Goal: Task Accomplishment & Management: Manage account settings

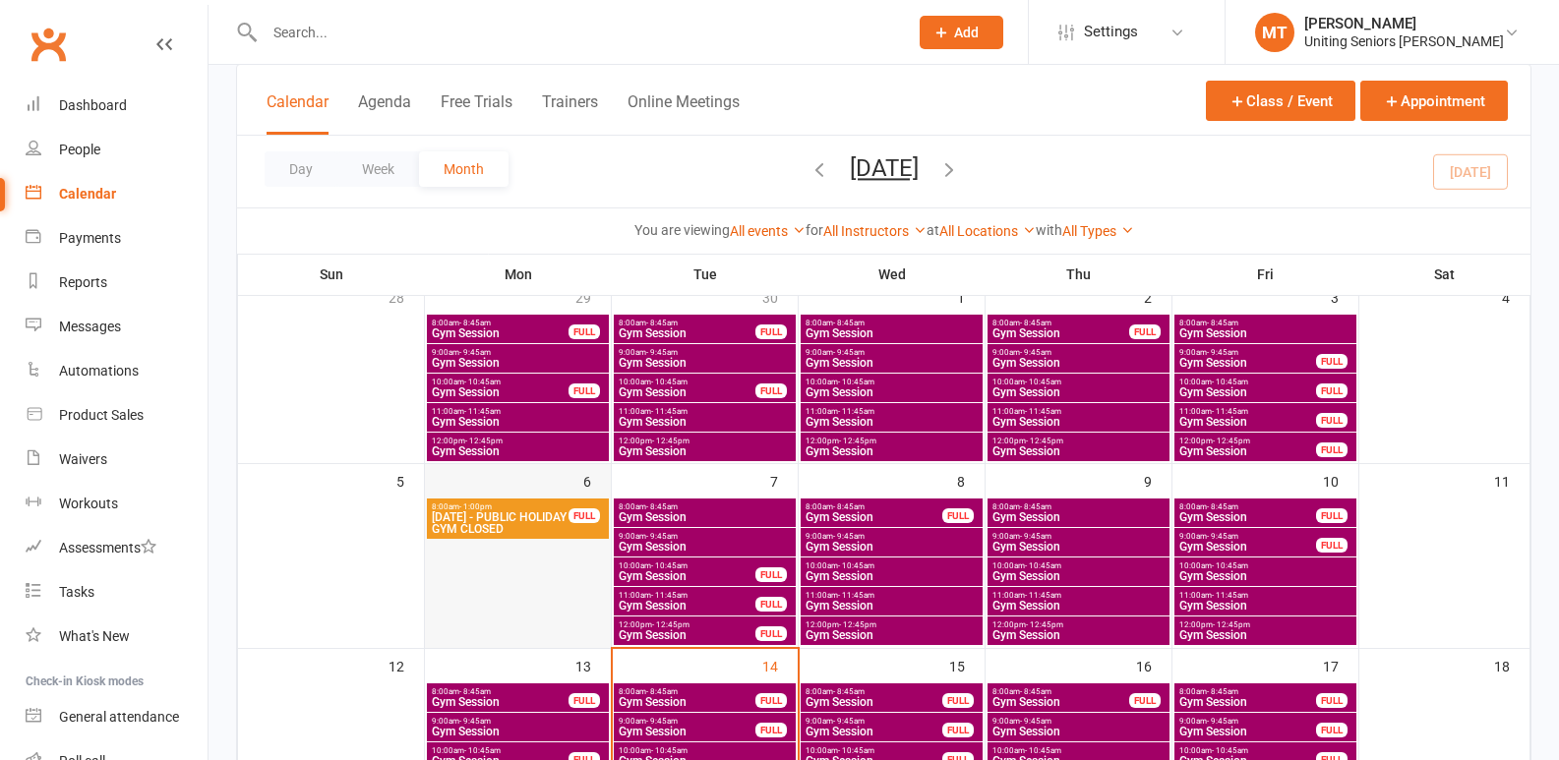
scroll to position [295, 0]
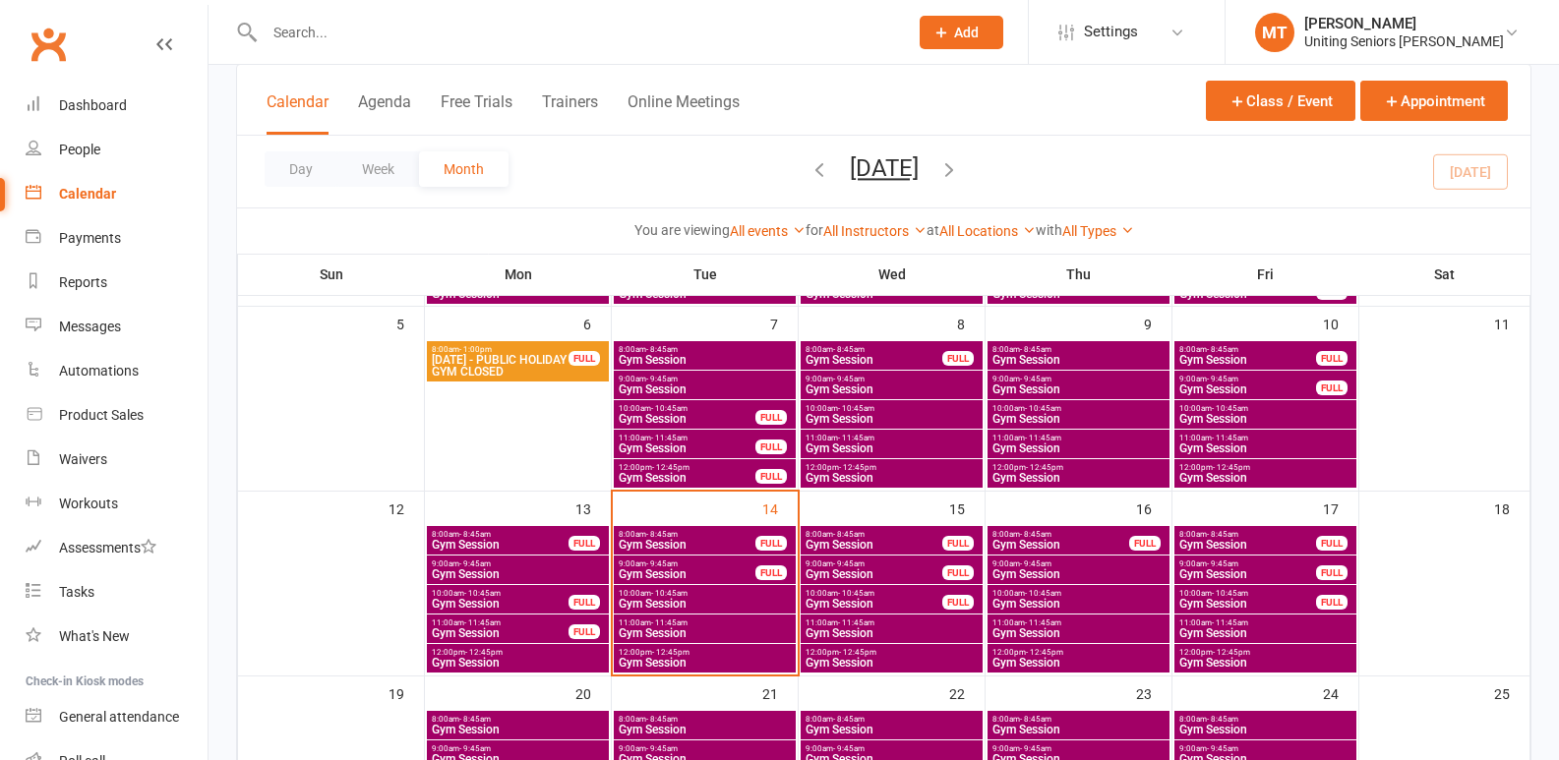
click at [733, 591] on span "10:00am - 10:45am" at bounding box center [705, 593] width 174 height 9
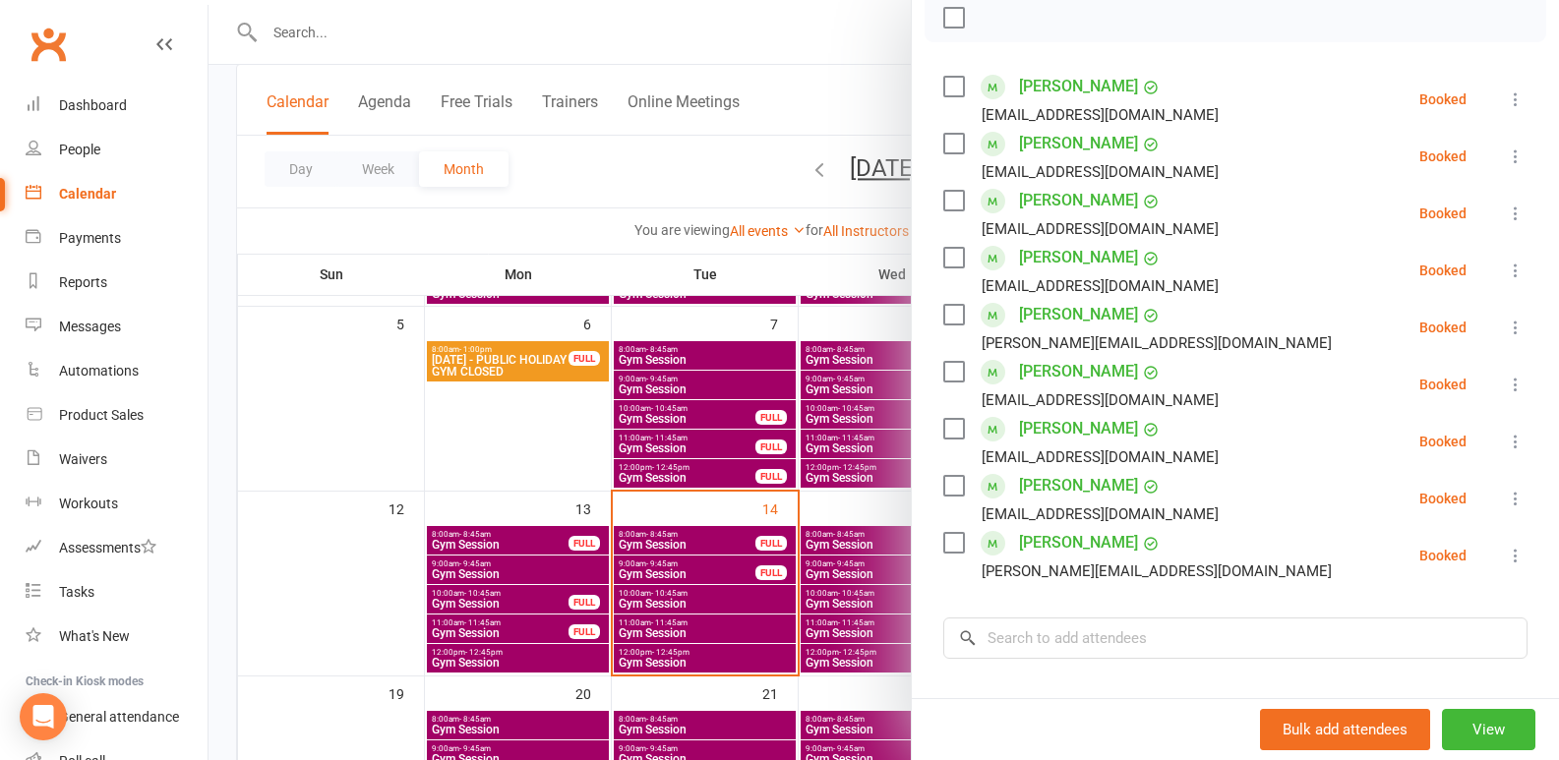
click at [687, 492] on div at bounding box center [884, 380] width 1351 height 760
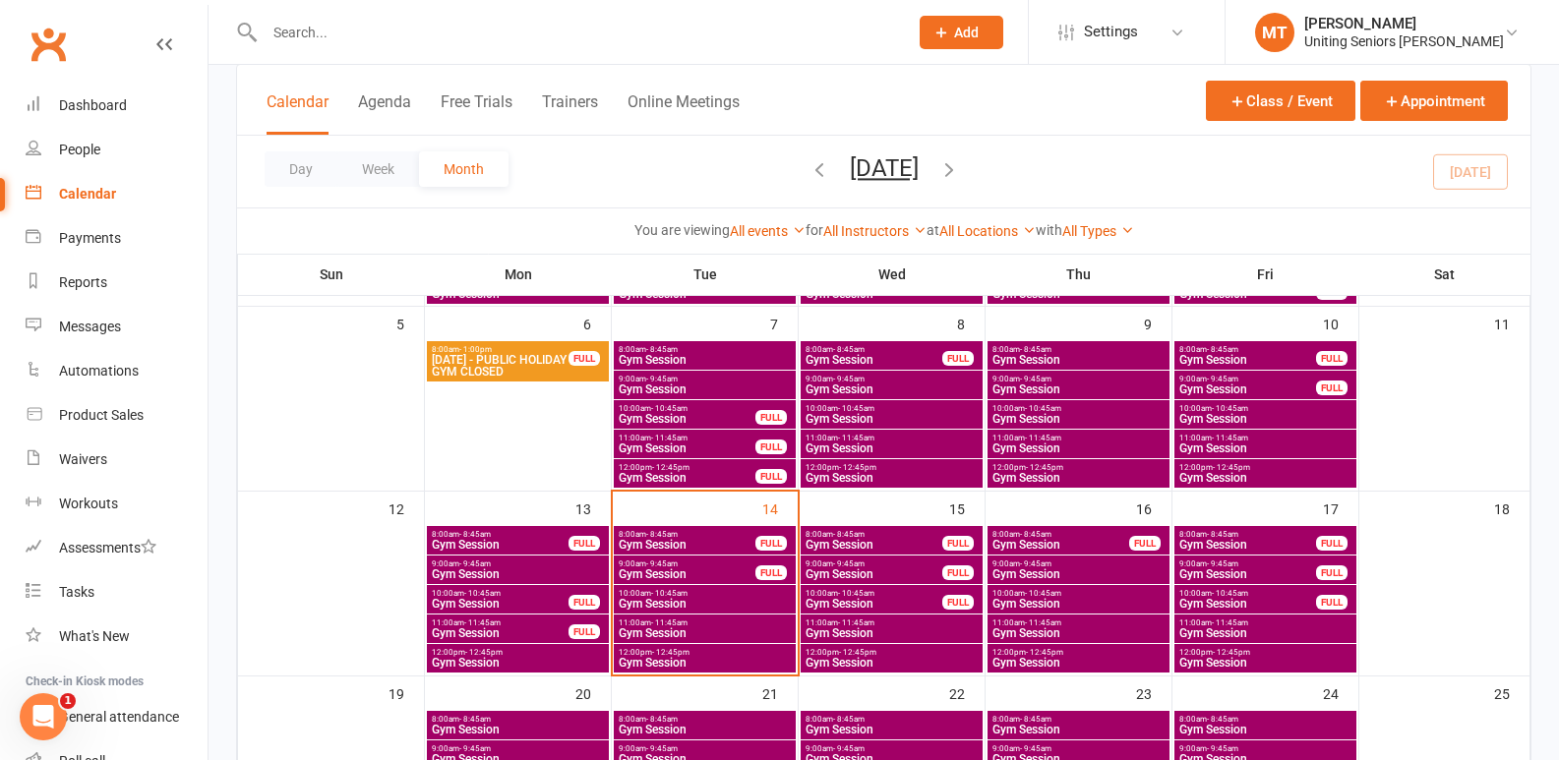
scroll to position [0, 0]
click at [734, 564] on span "9:00am - 9:45am" at bounding box center [687, 564] width 139 height 9
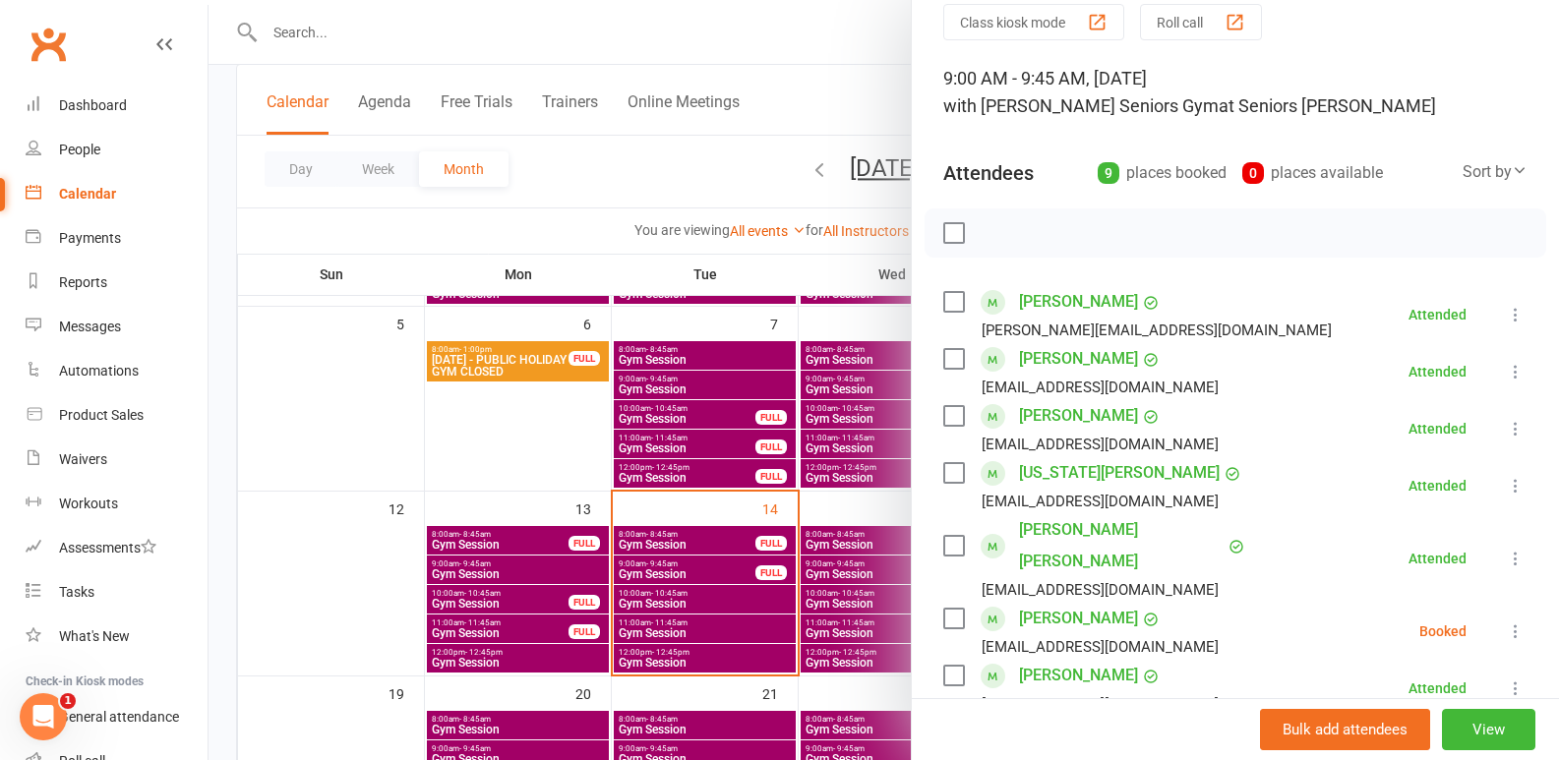
scroll to position [393, 0]
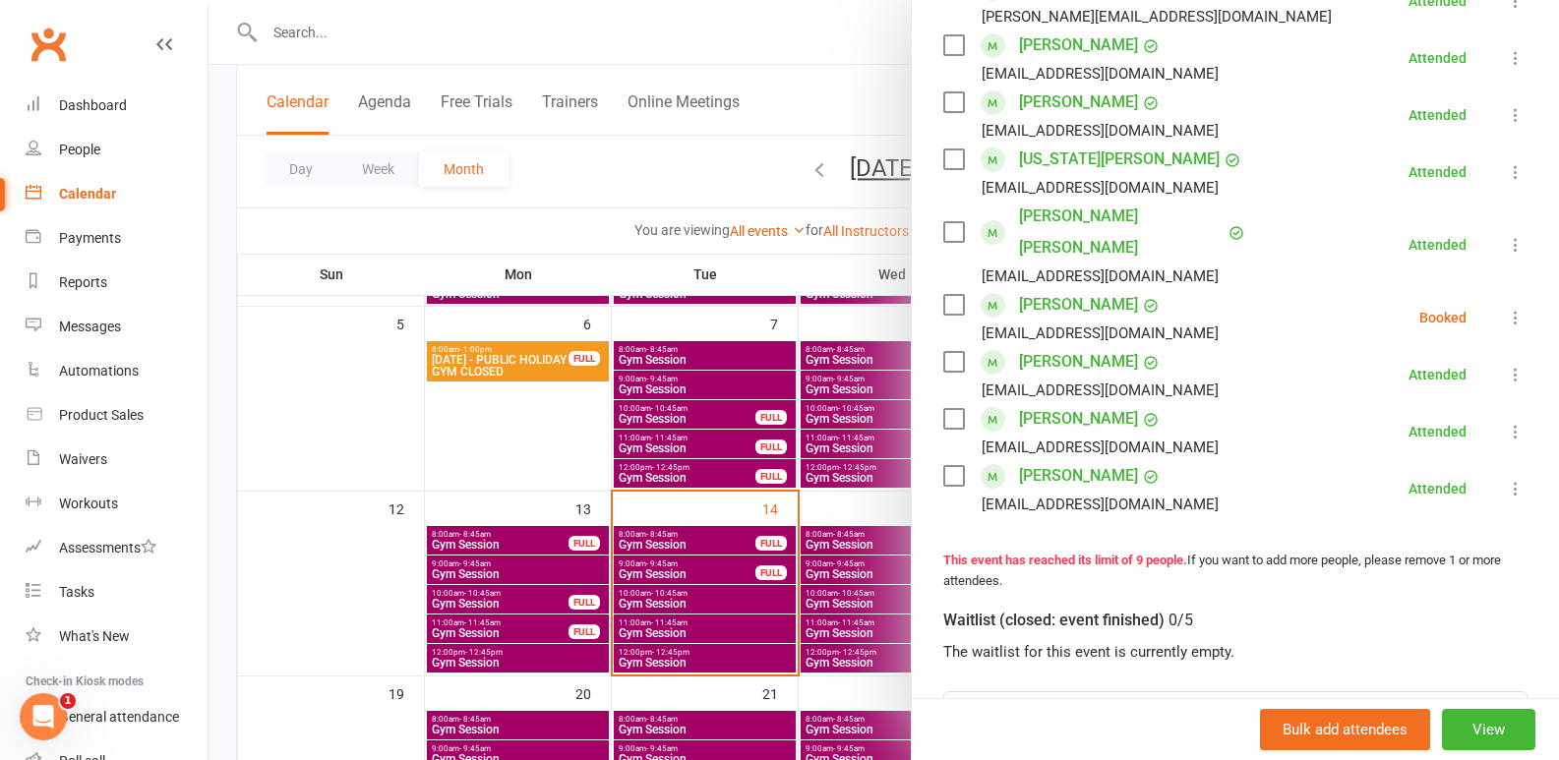
click at [1506, 308] on icon at bounding box center [1516, 318] width 20 height 20
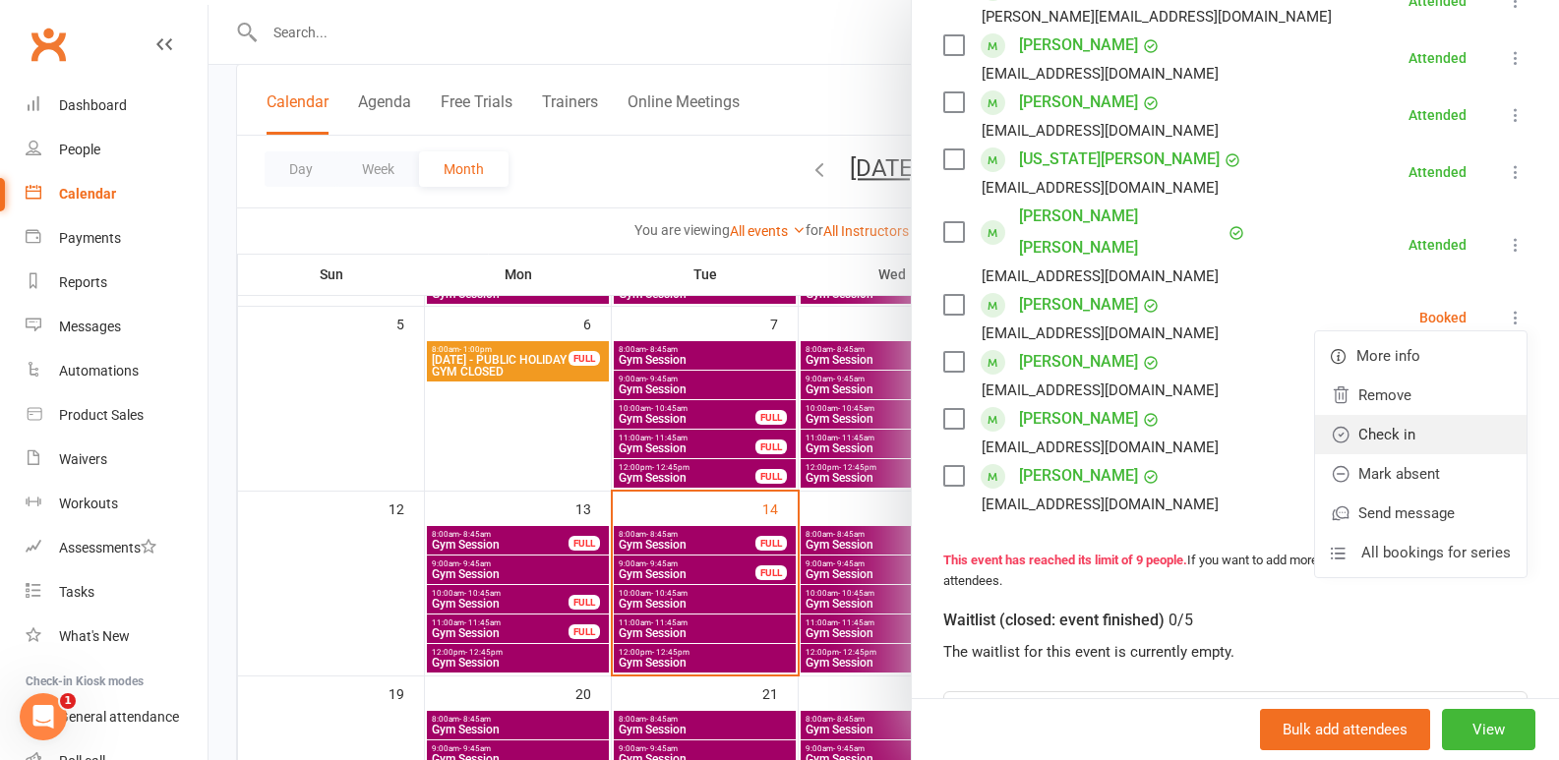
click at [1398, 415] on link "Check in" at bounding box center [1421, 434] width 212 height 39
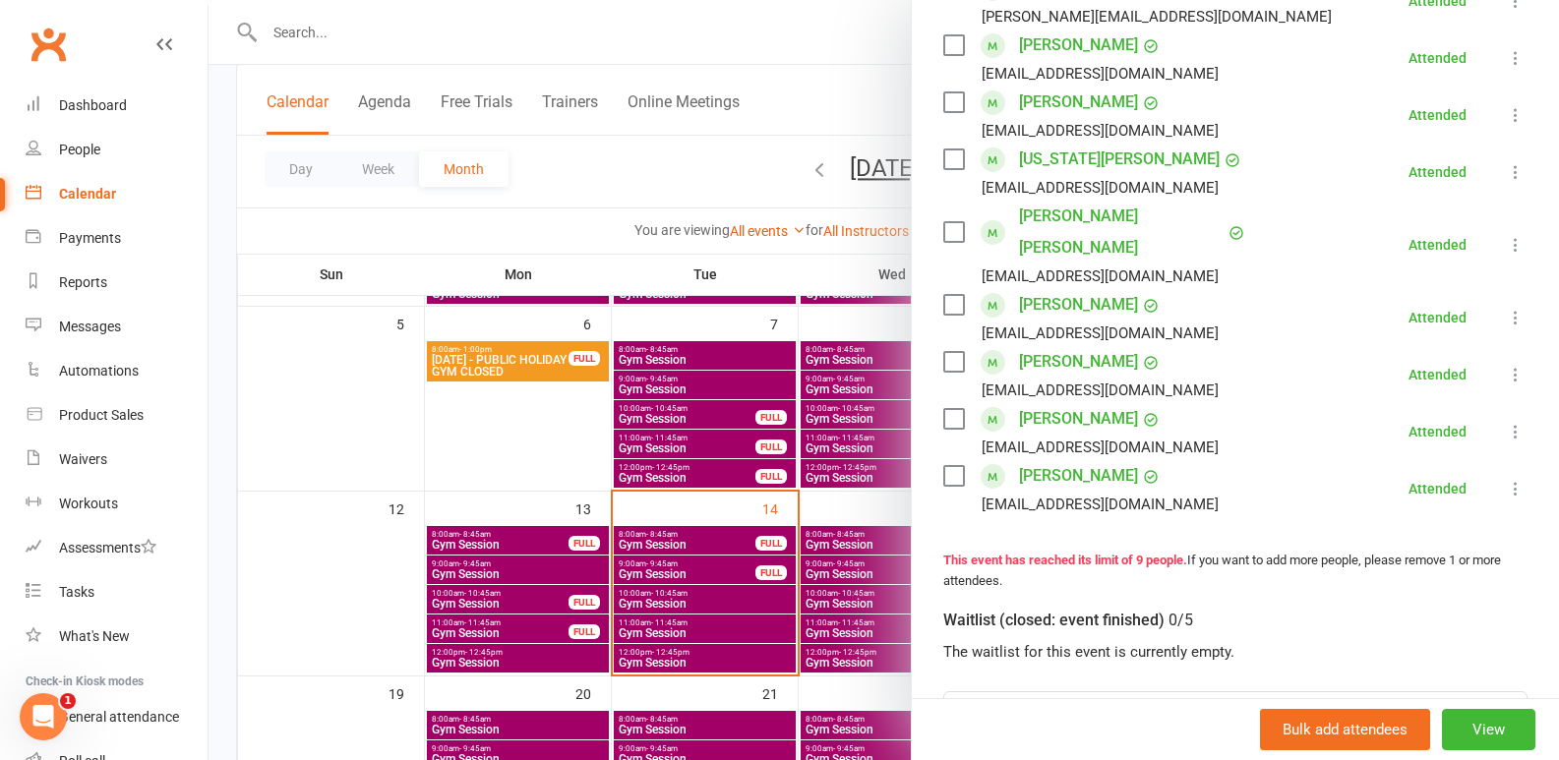
click at [785, 548] on div at bounding box center [884, 380] width 1351 height 760
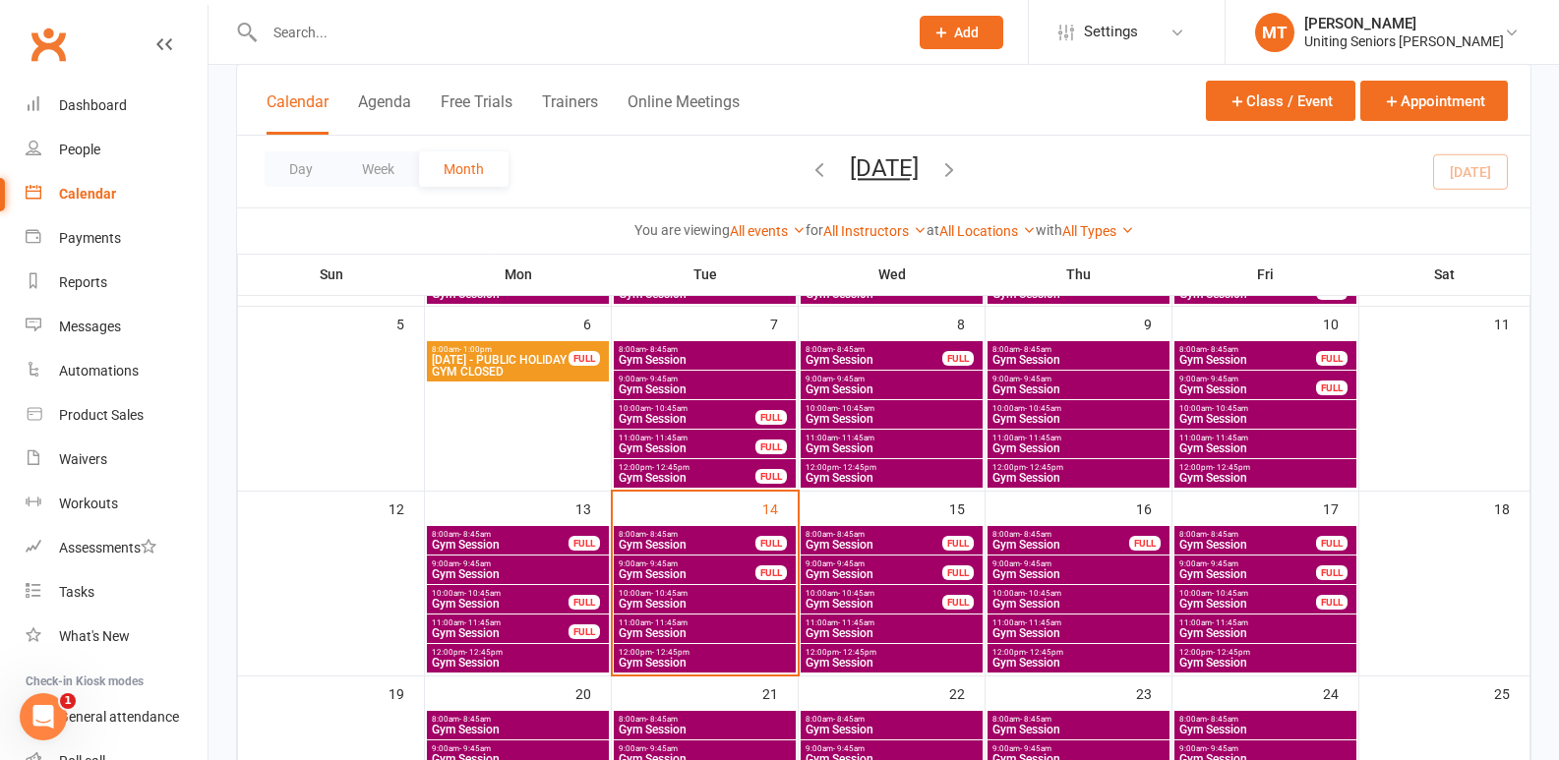
click at [766, 548] on div "FULL" at bounding box center [771, 543] width 31 height 15
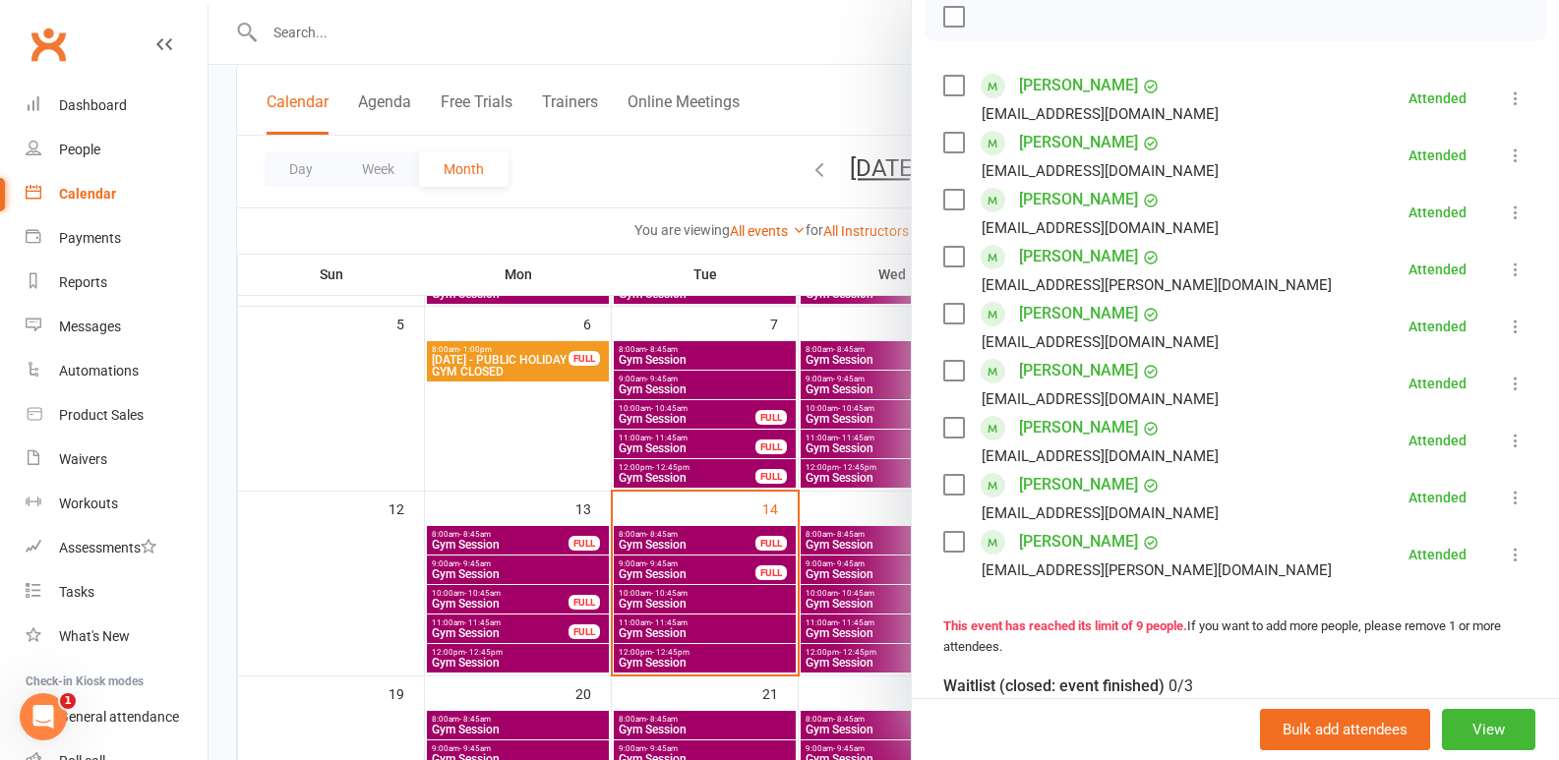
scroll to position [295, 0]
click at [515, 522] on div at bounding box center [884, 380] width 1351 height 760
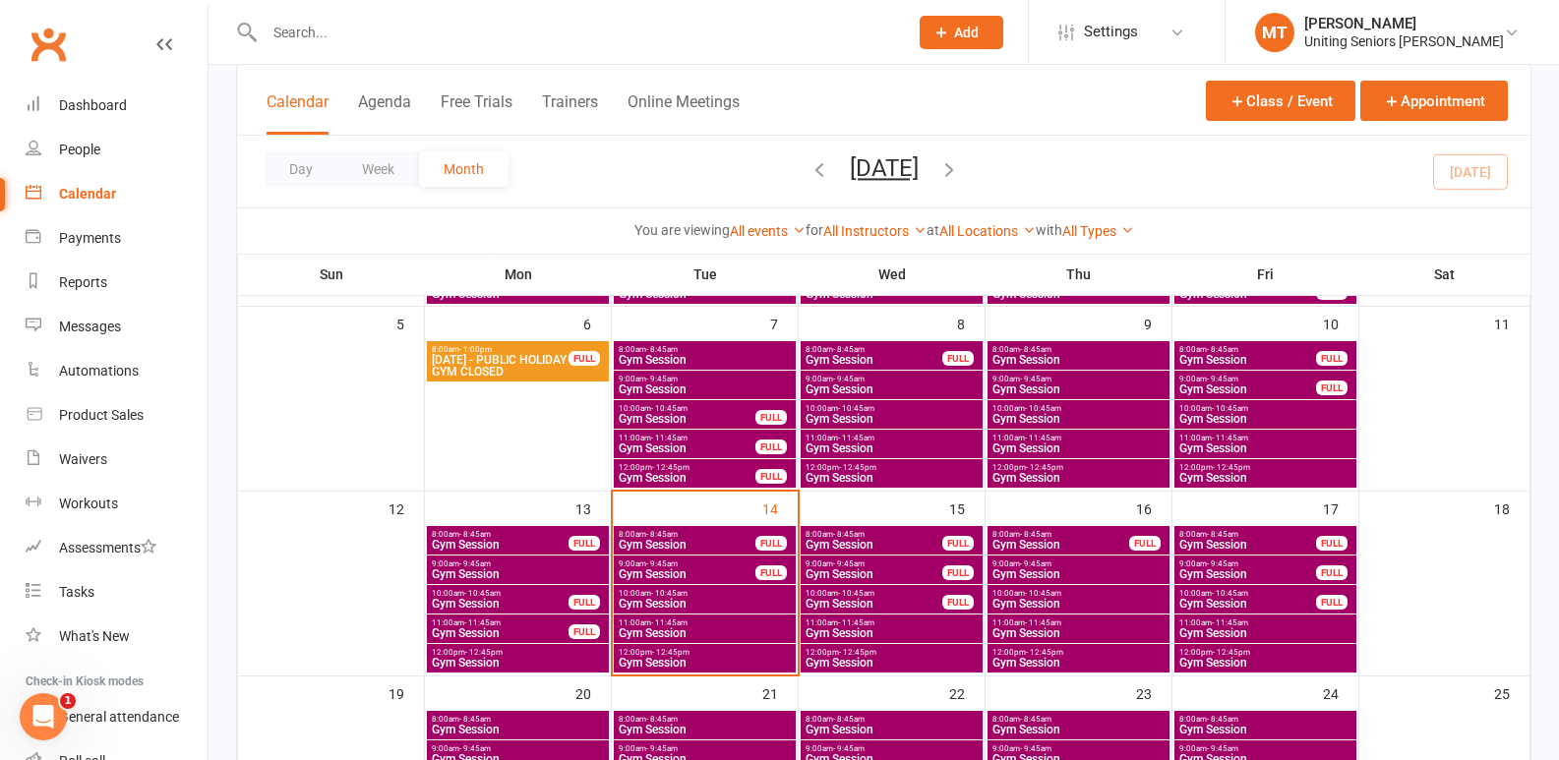
click at [713, 605] on span "Gym Session" at bounding box center [705, 604] width 174 height 12
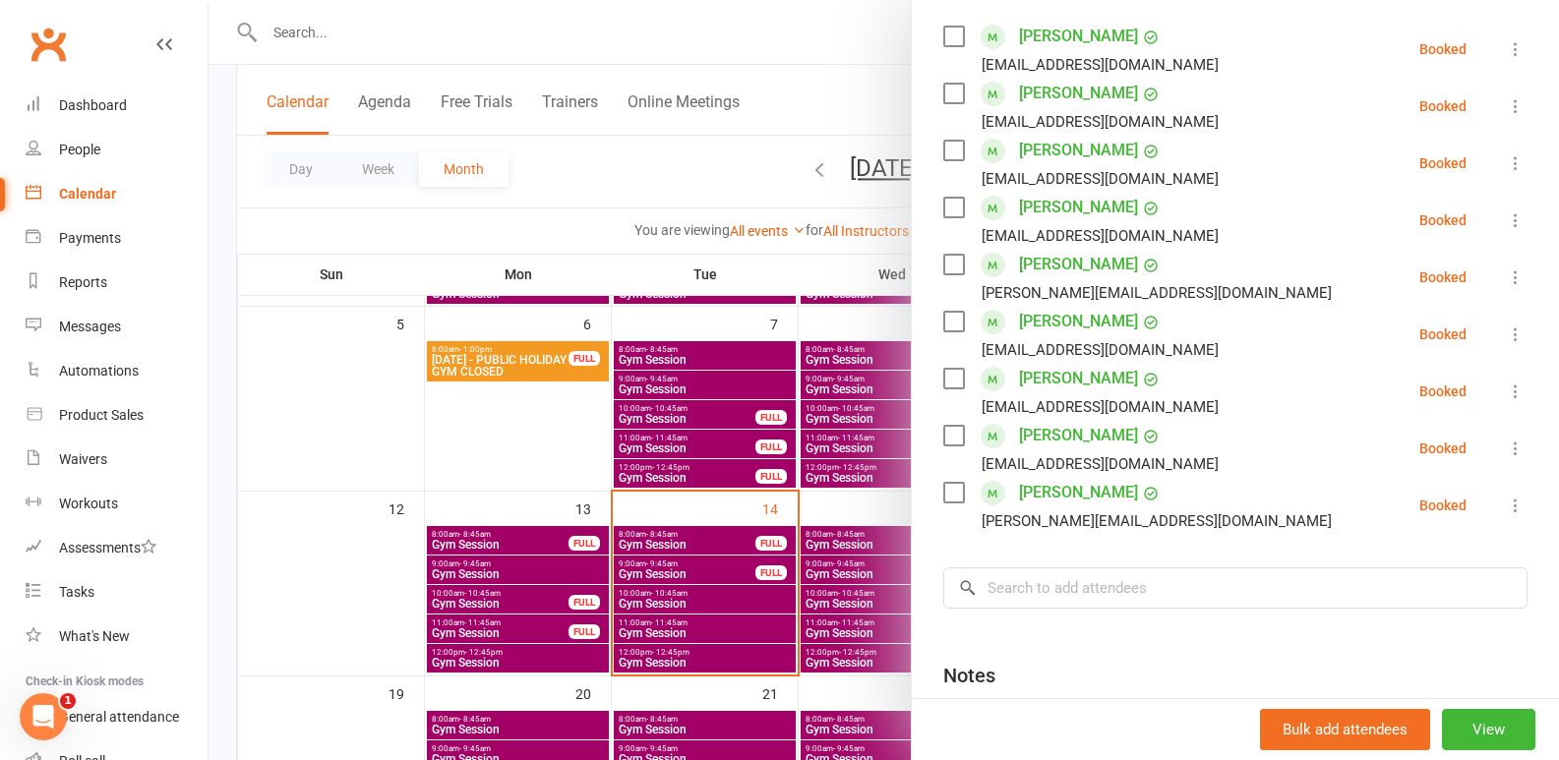
scroll to position [393, 0]
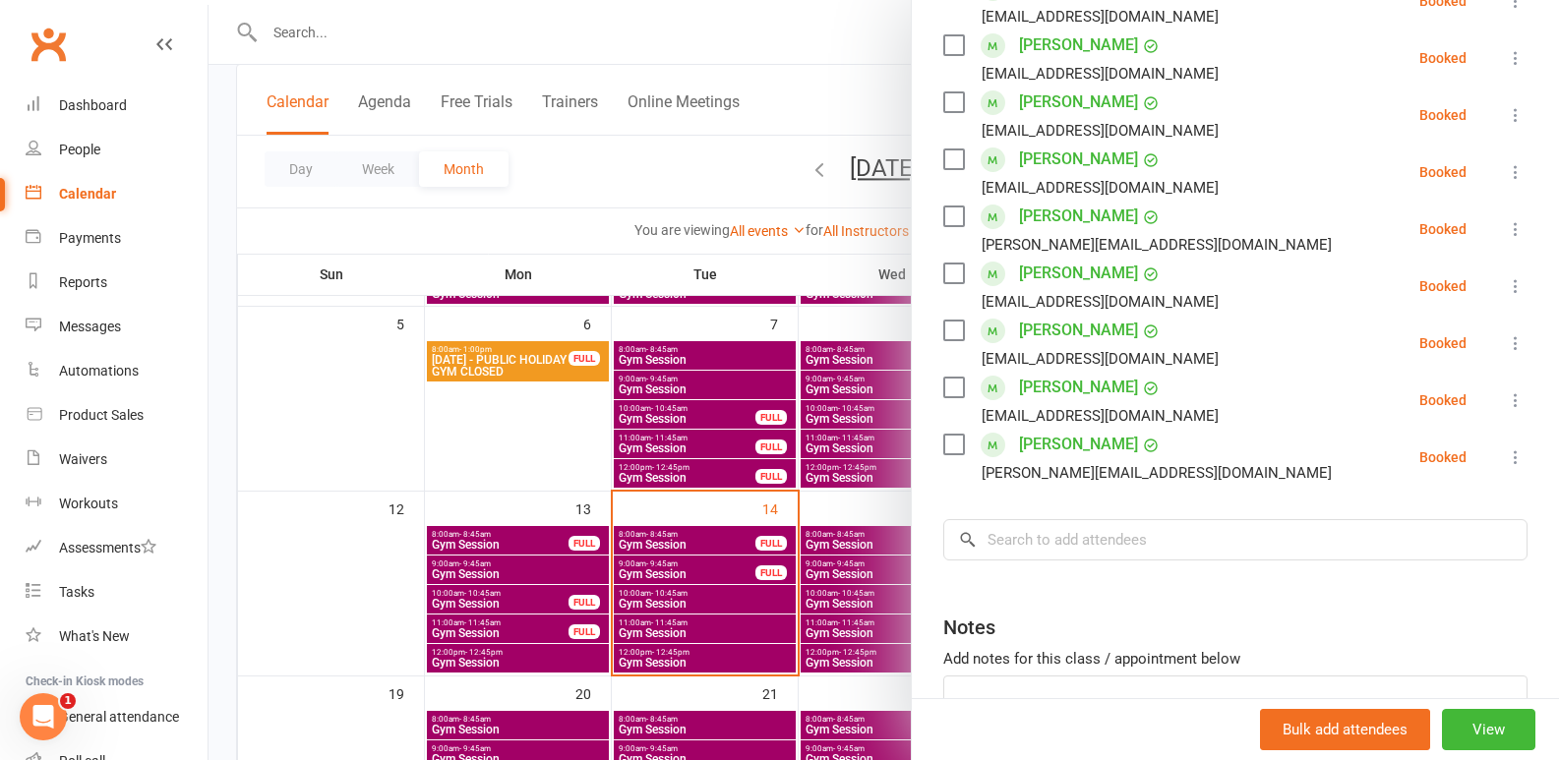
click at [759, 633] on div at bounding box center [884, 380] width 1351 height 760
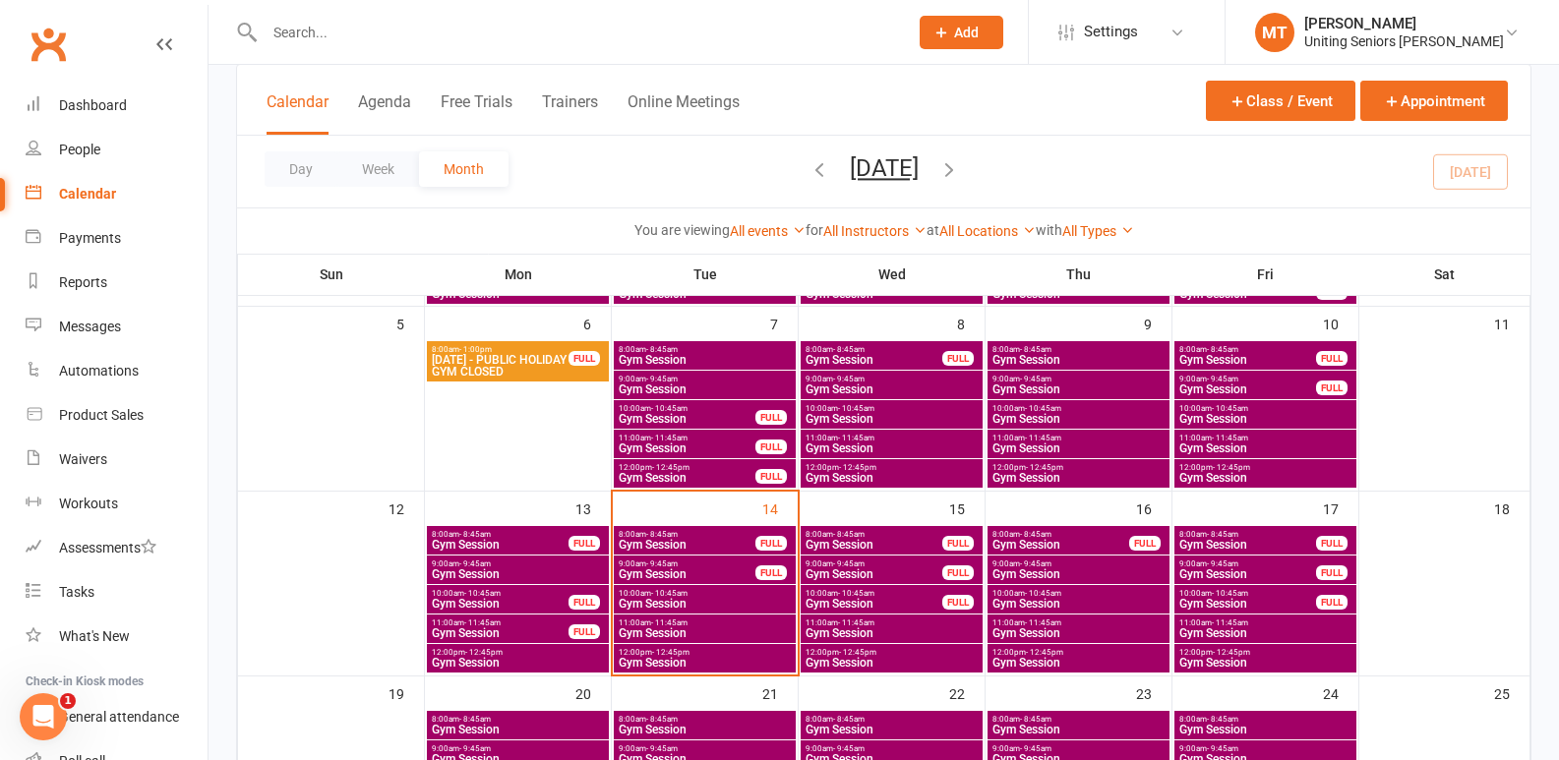
click at [756, 606] on span "Gym Session" at bounding box center [705, 604] width 174 height 12
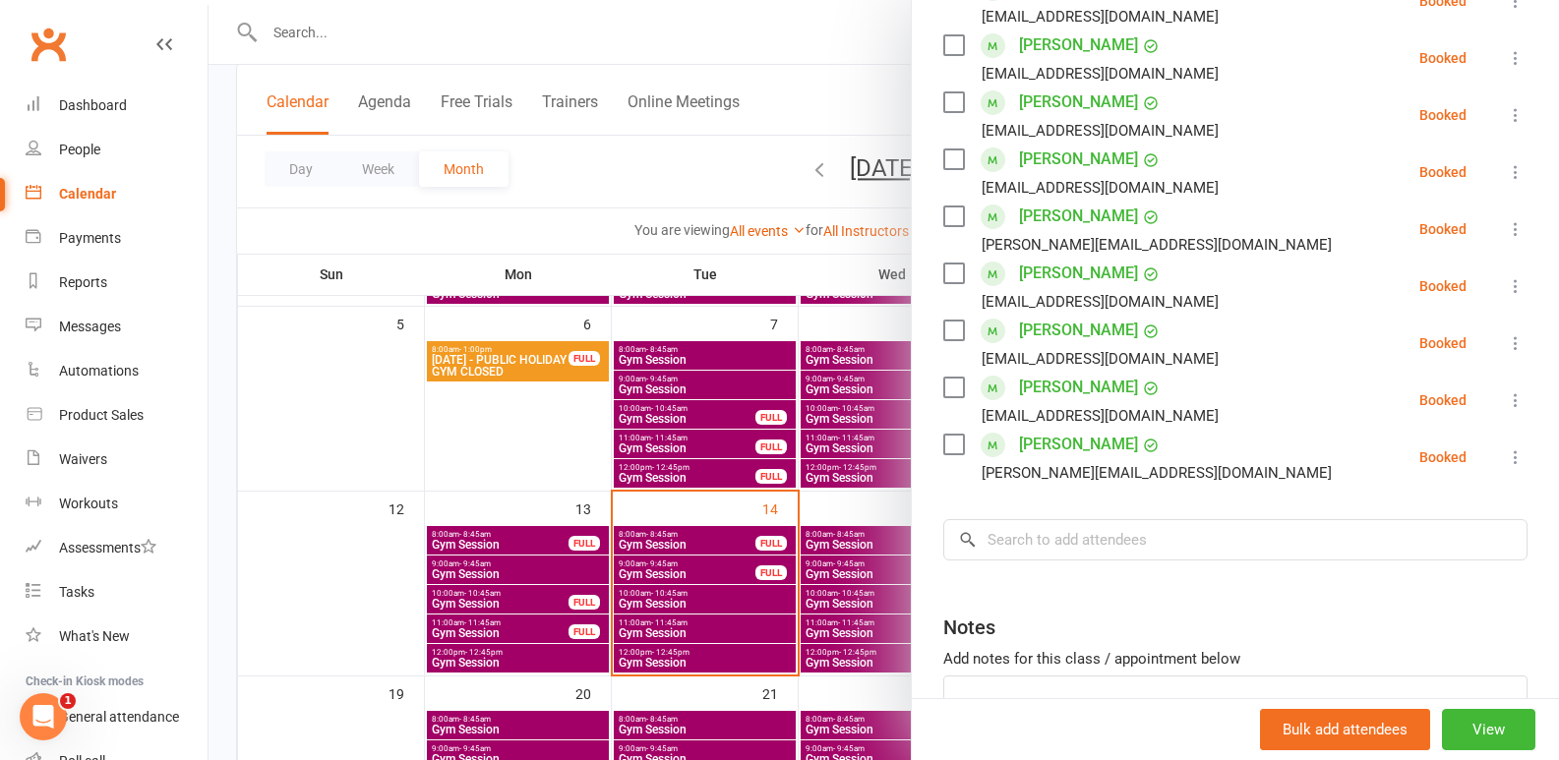
click at [650, 541] on div at bounding box center [884, 380] width 1351 height 760
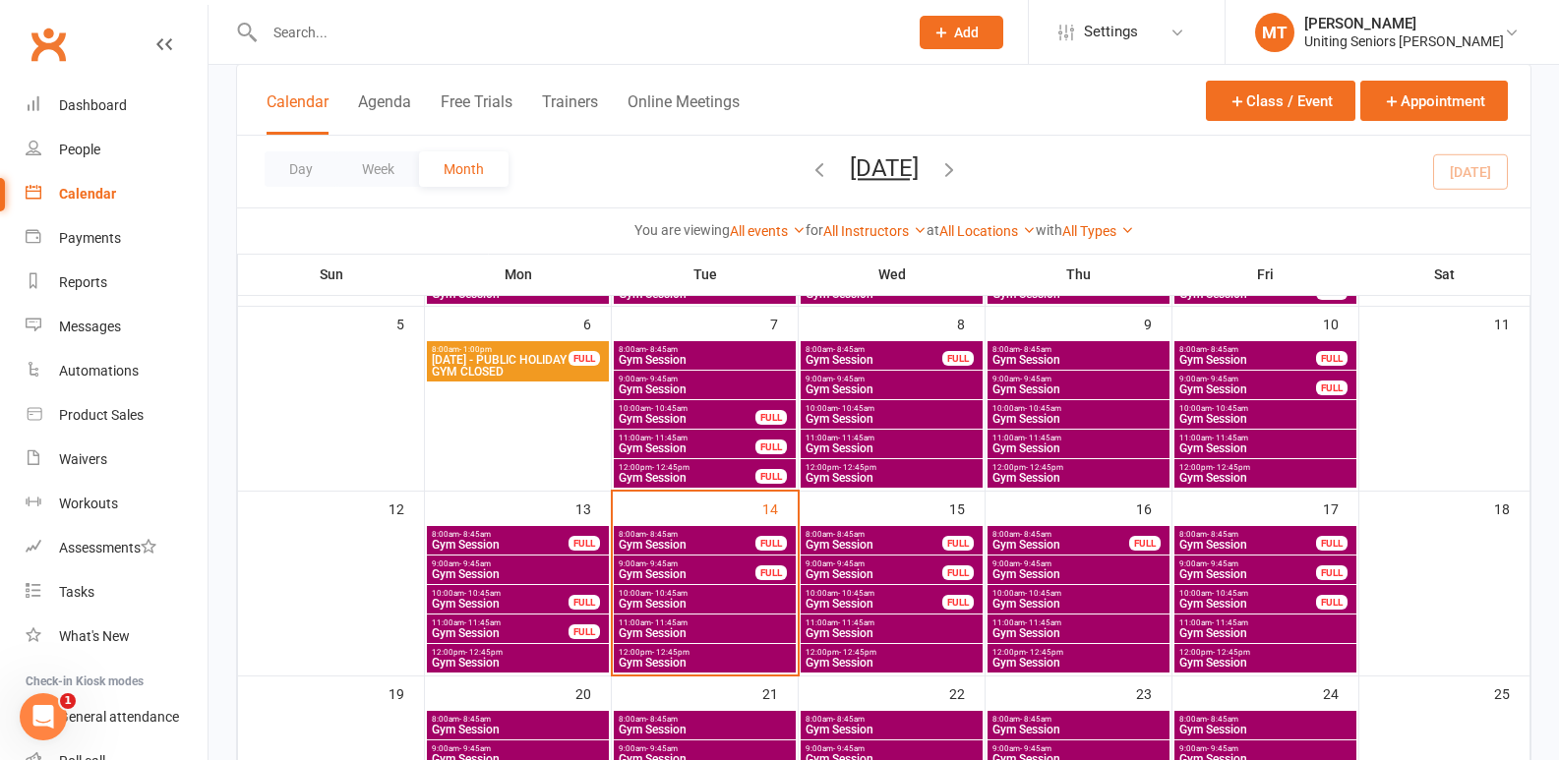
click at [653, 636] on span "Gym Session" at bounding box center [705, 634] width 174 height 12
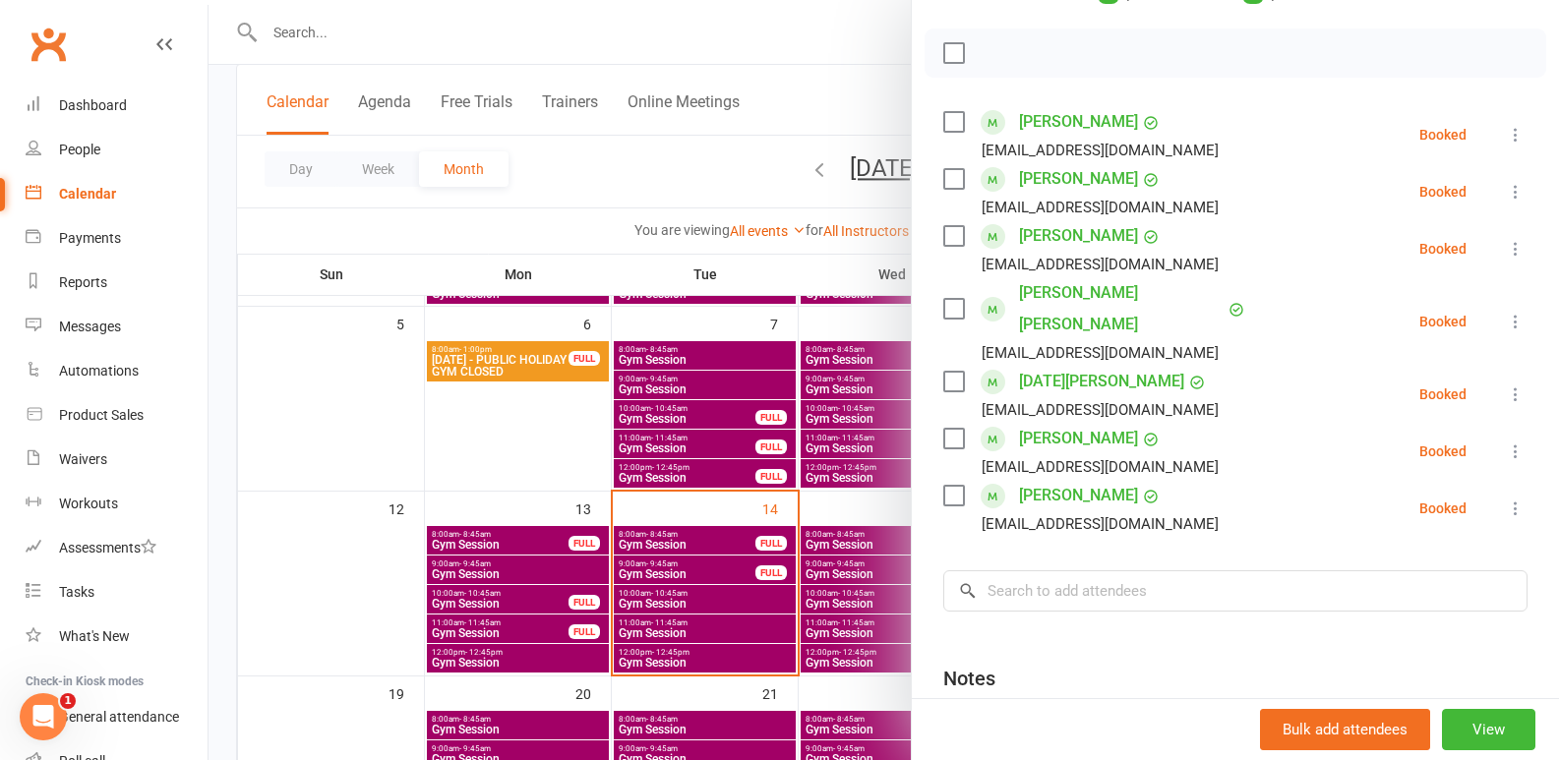
scroll to position [295, 0]
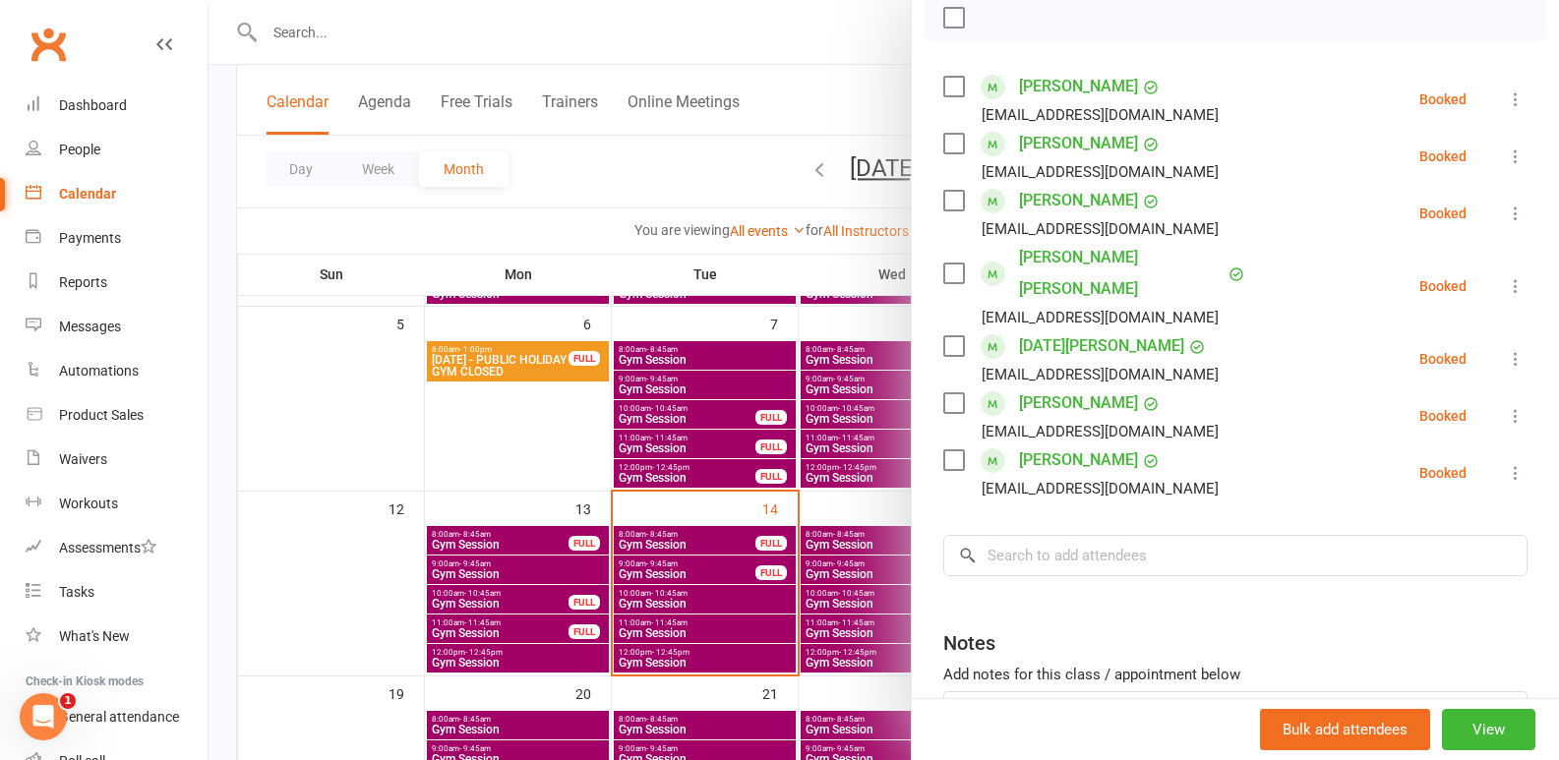
click at [769, 614] on div at bounding box center [884, 380] width 1351 height 760
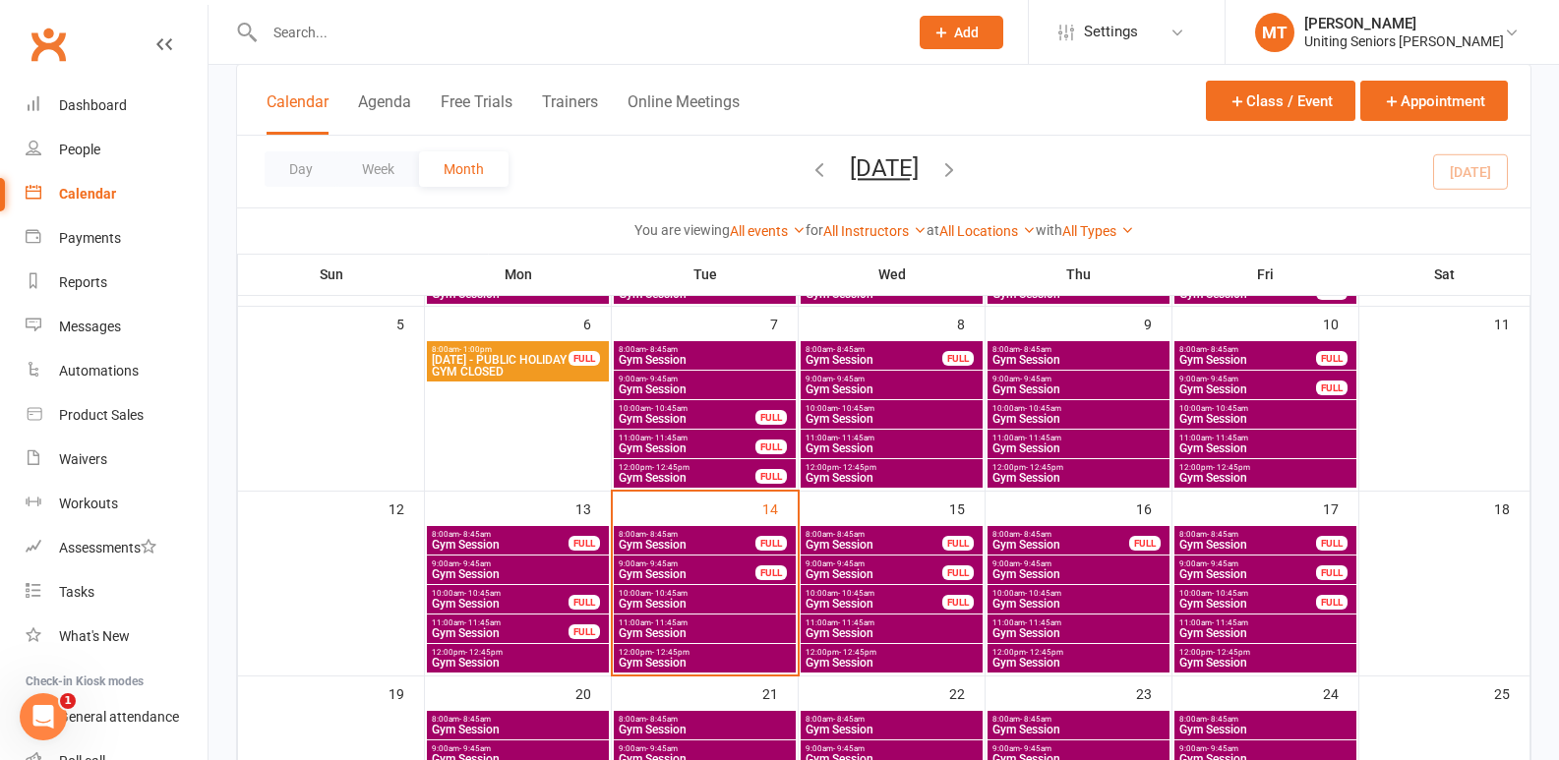
click at [774, 669] on div "12:00pm - 12:45pm Gym Session" at bounding box center [705, 658] width 182 height 29
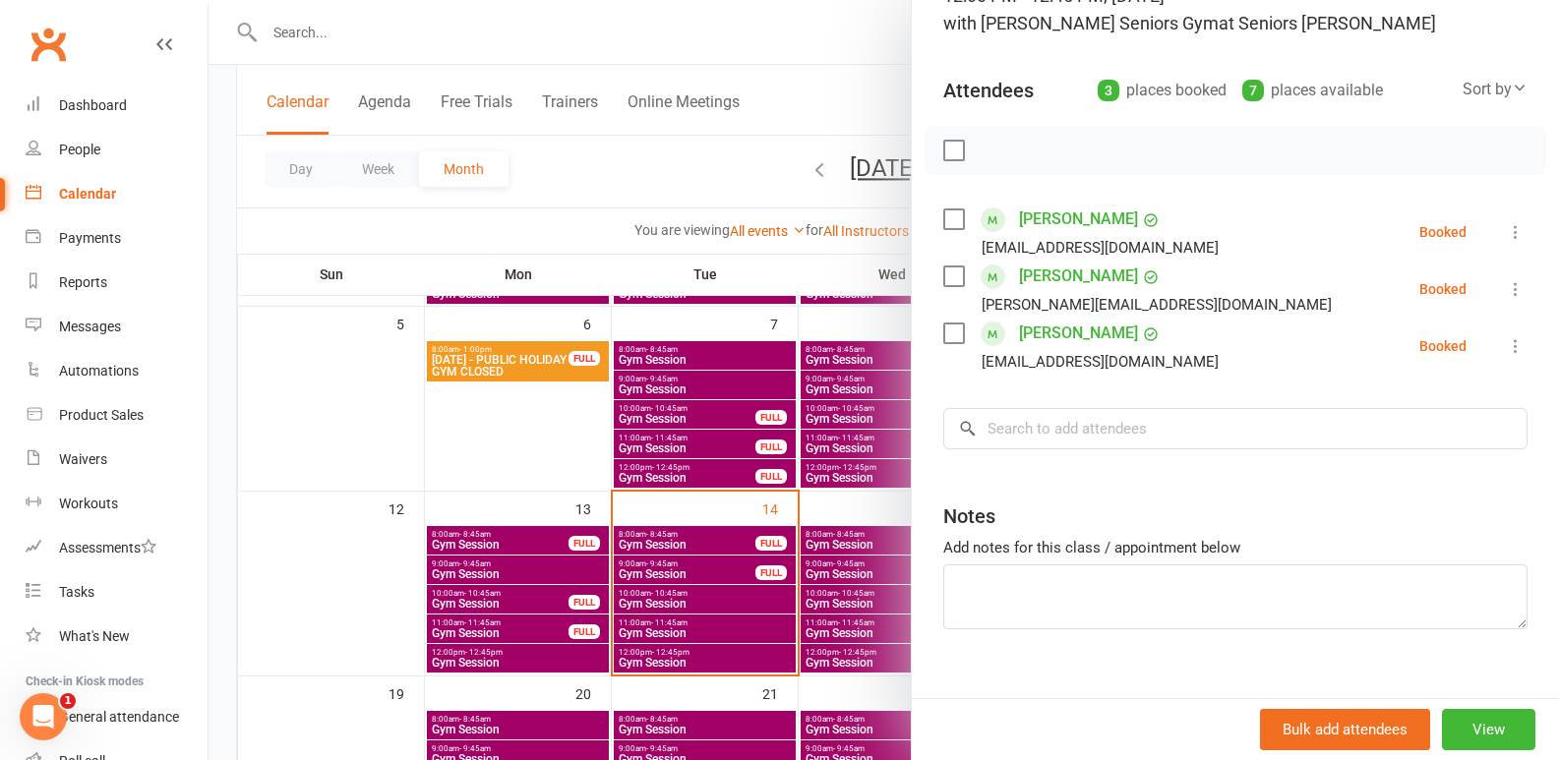
scroll to position [192, 0]
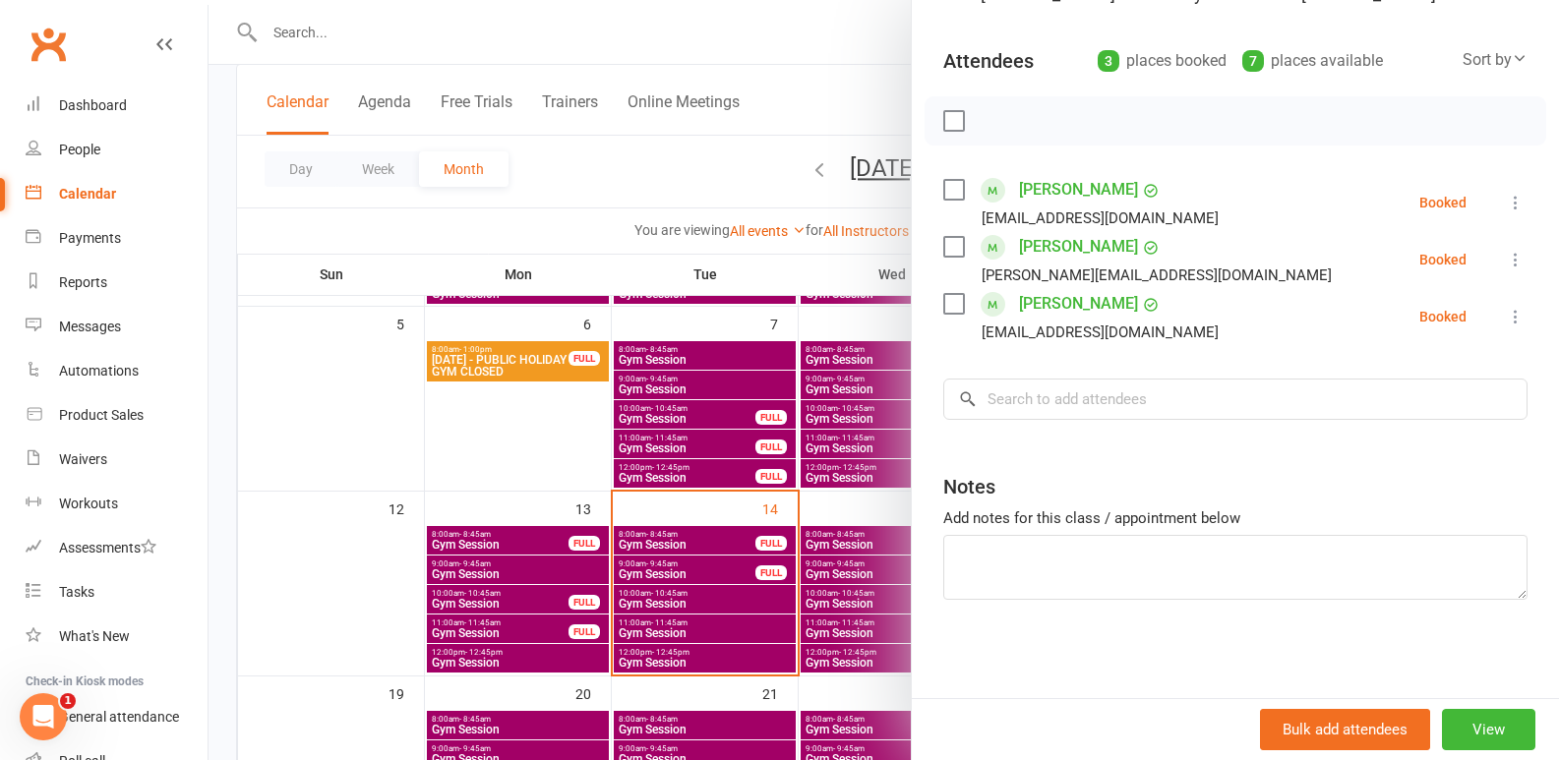
click at [459, 536] on div at bounding box center [884, 380] width 1351 height 760
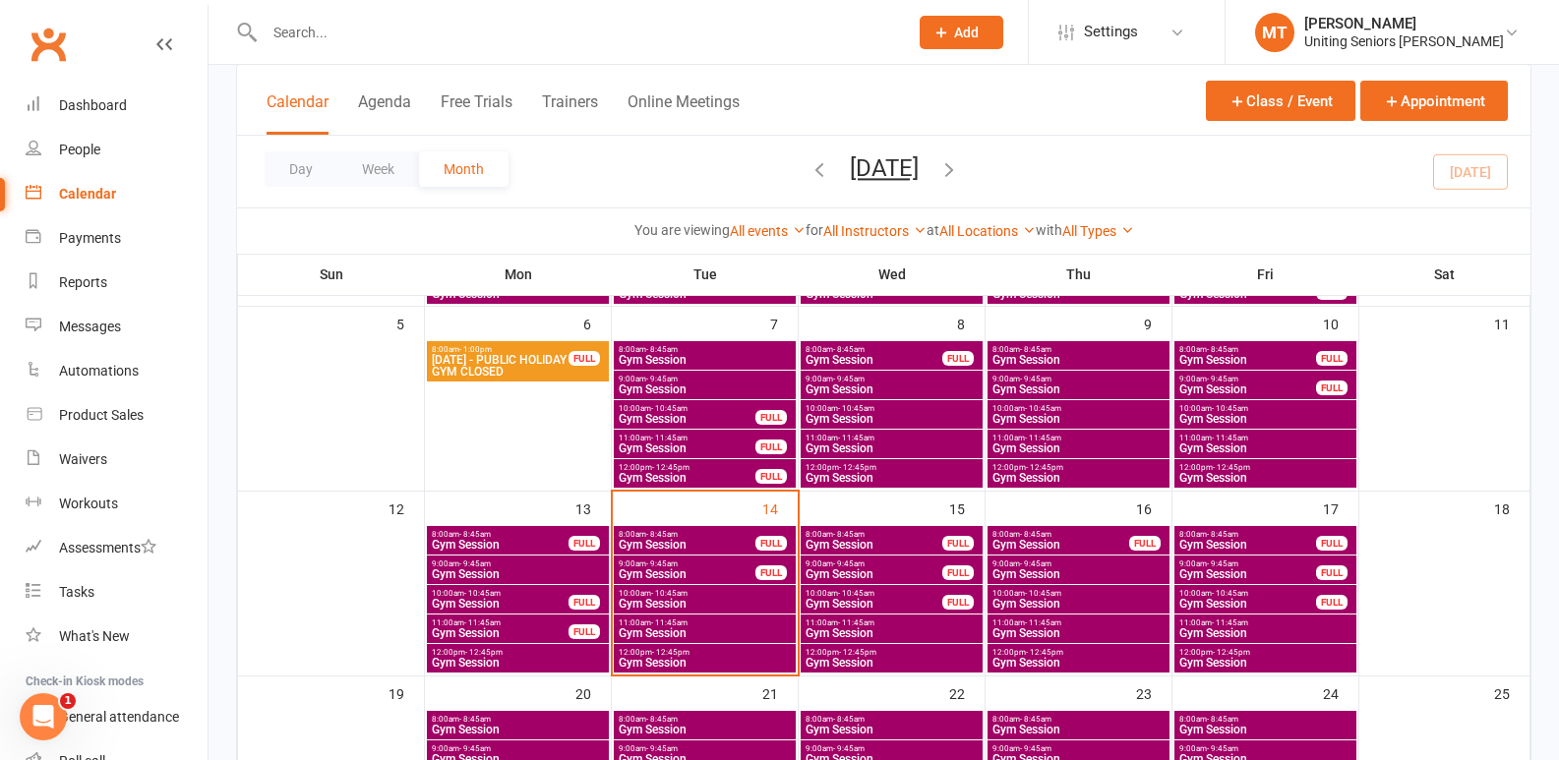
click at [727, 645] on div "12:00pm - 12:45pm Gym Session" at bounding box center [705, 658] width 182 height 29
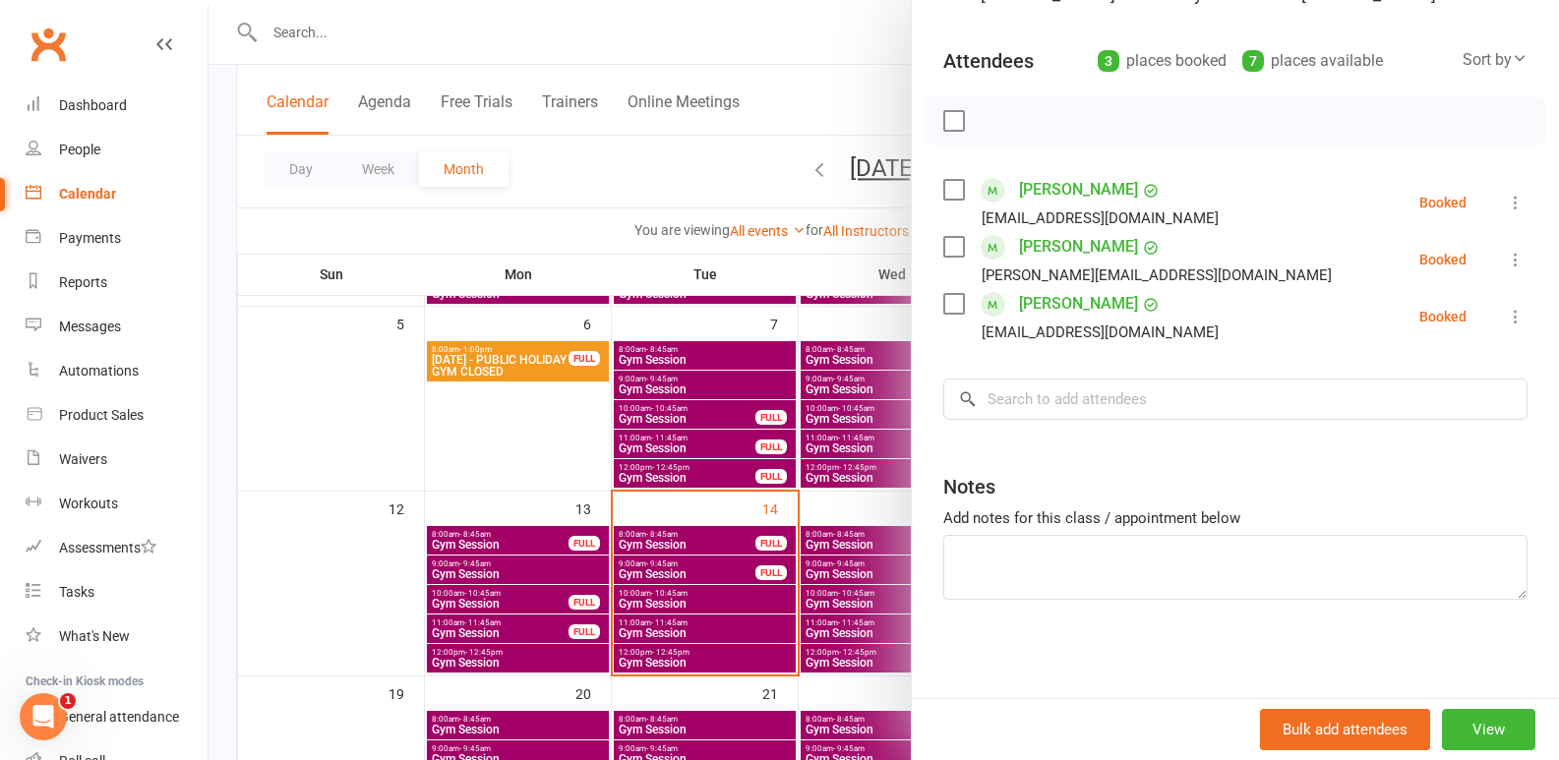
click at [691, 619] on div at bounding box center [884, 380] width 1351 height 760
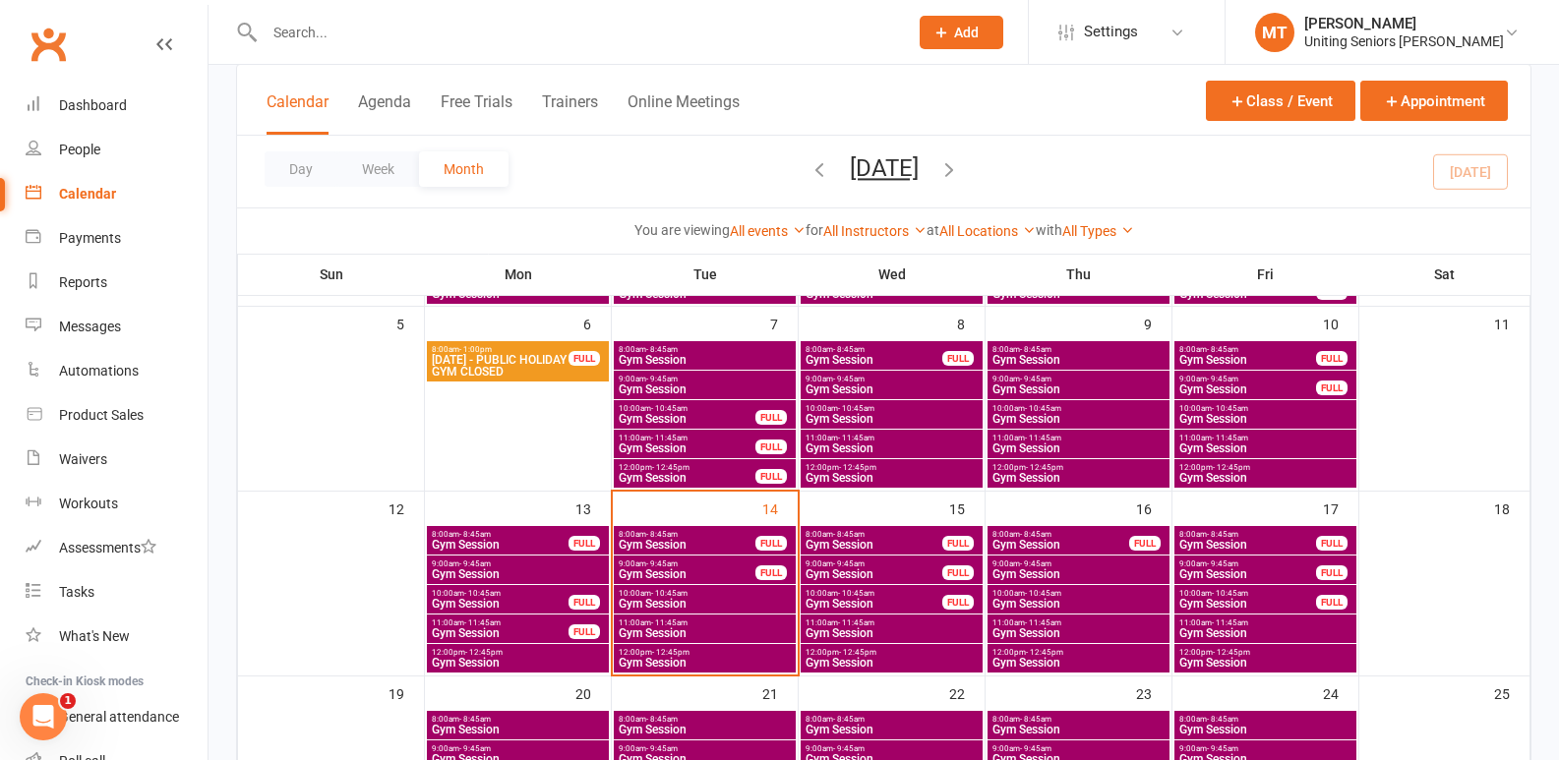
click at [1267, 663] on span "Gym Session" at bounding box center [1266, 663] width 174 height 12
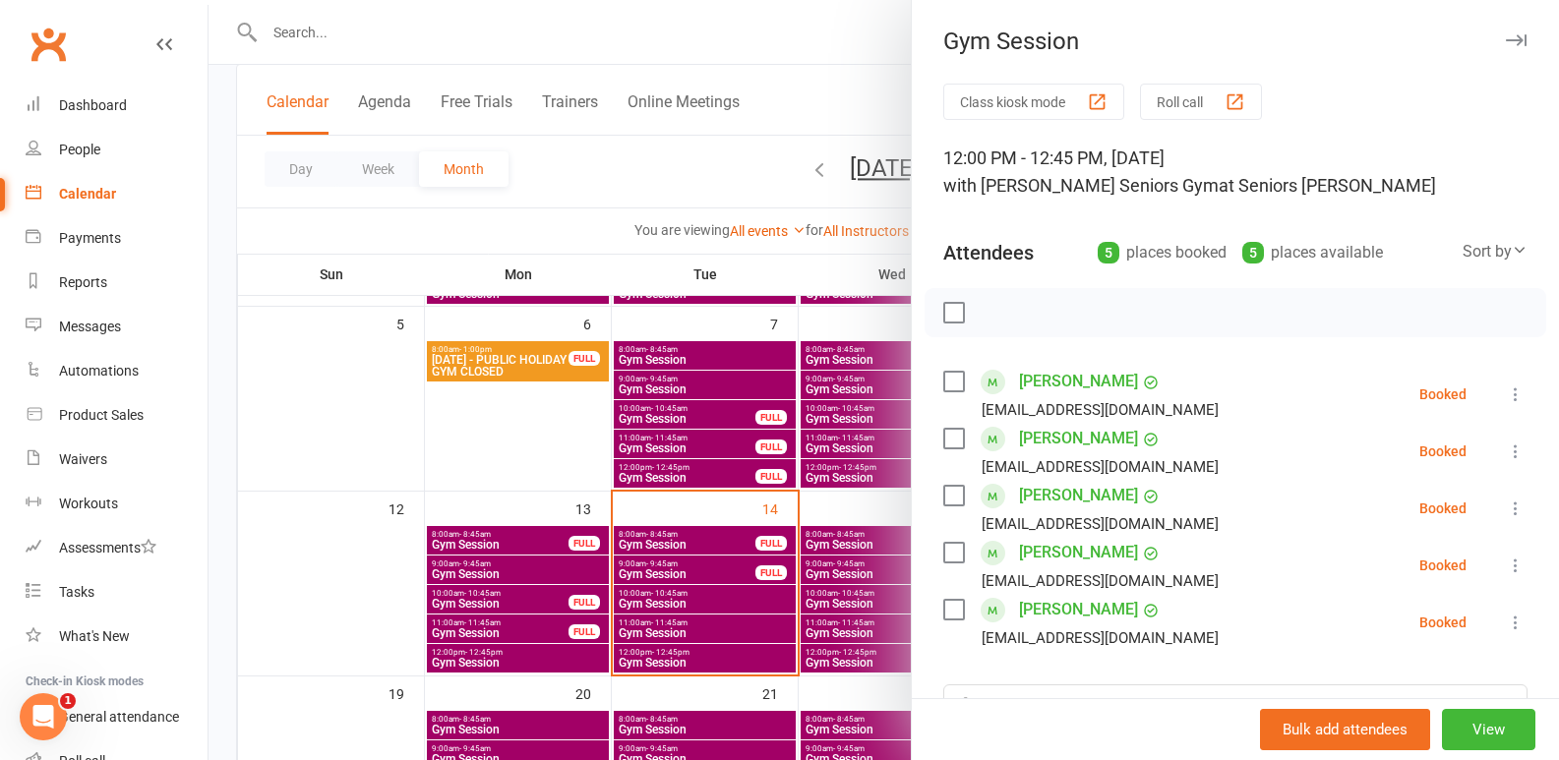
scroll to position [98, 0]
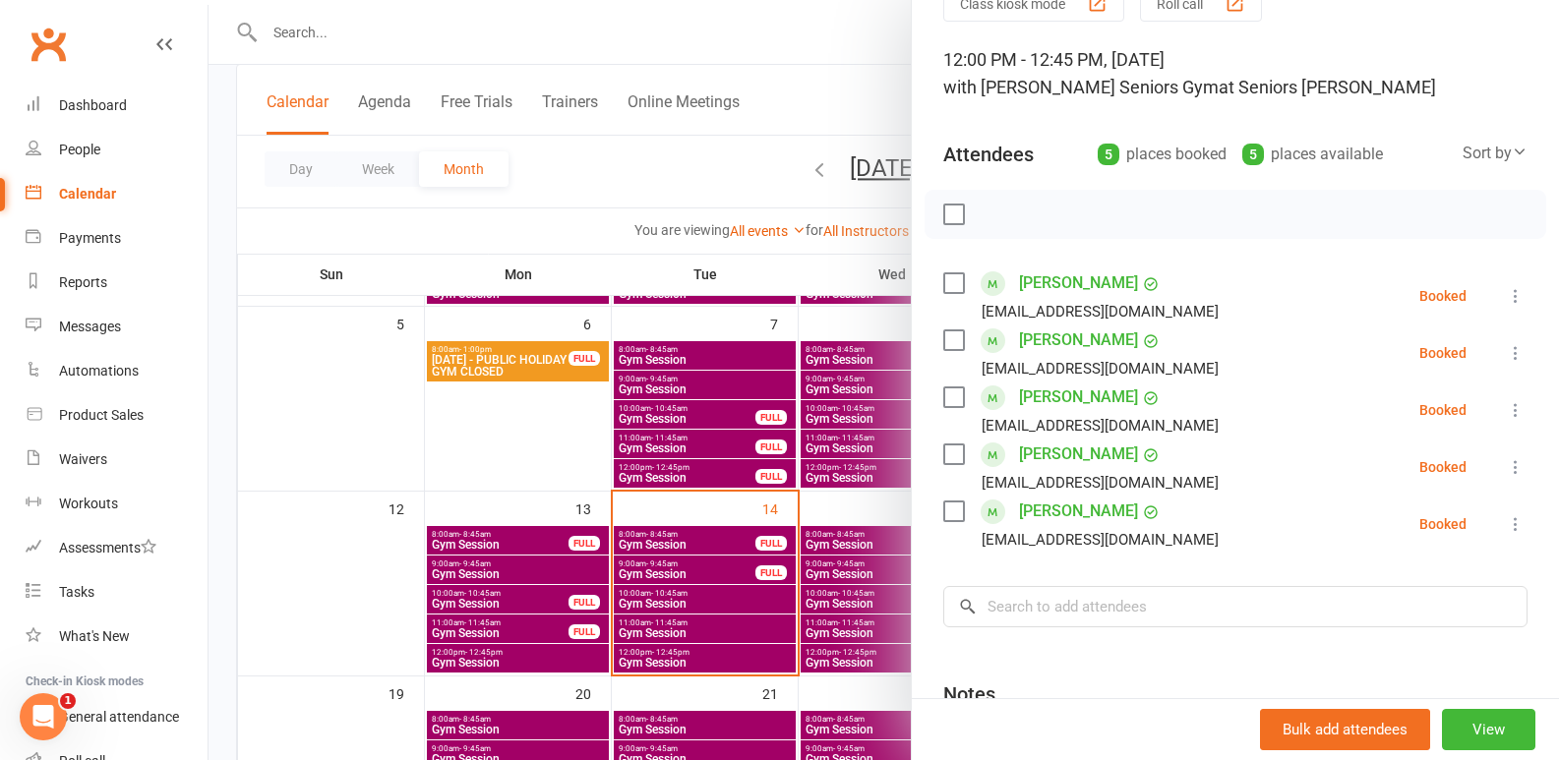
click at [626, 456] on div at bounding box center [884, 380] width 1351 height 760
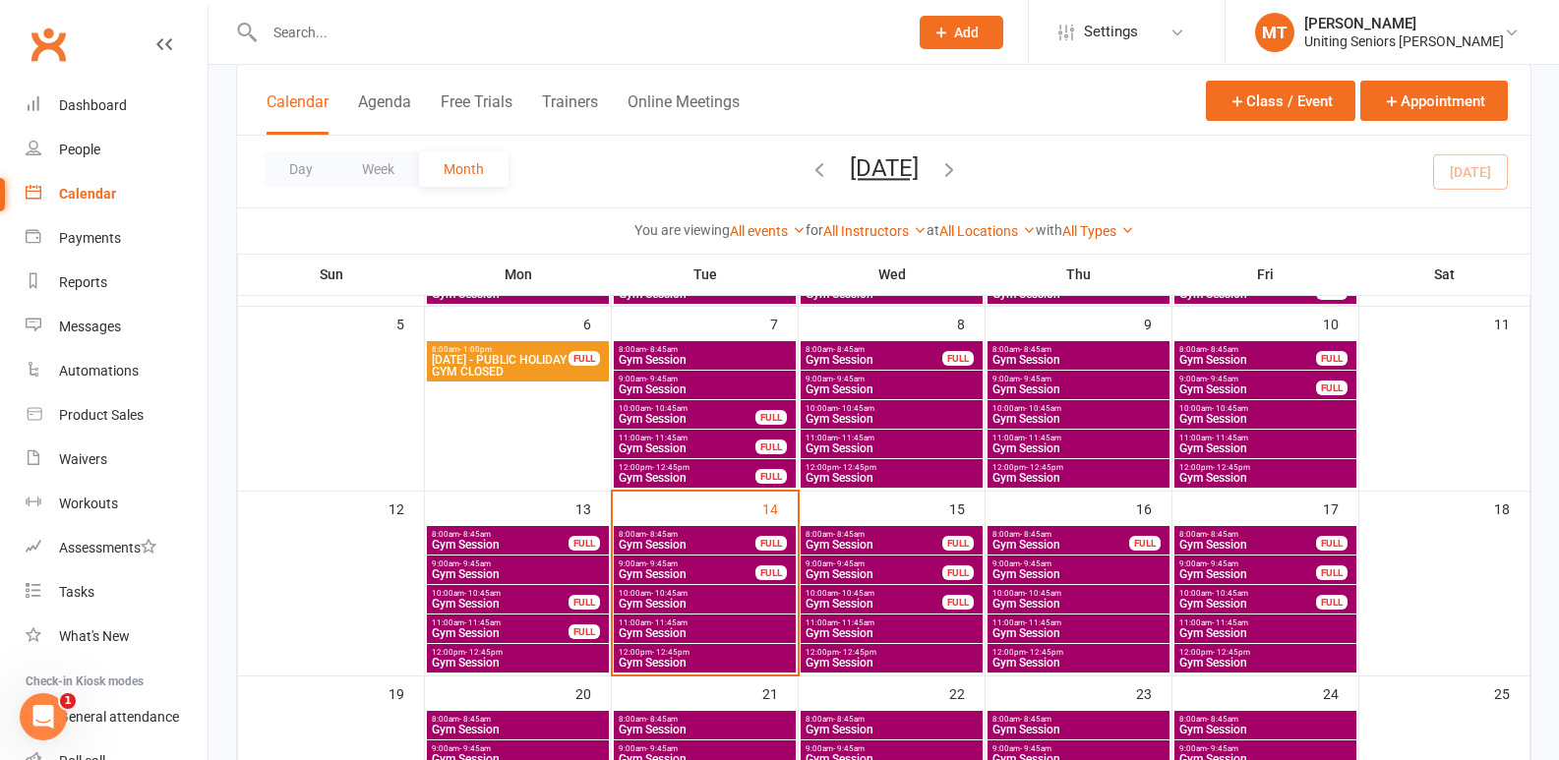
click at [712, 570] on span "Gym Session" at bounding box center [687, 575] width 139 height 12
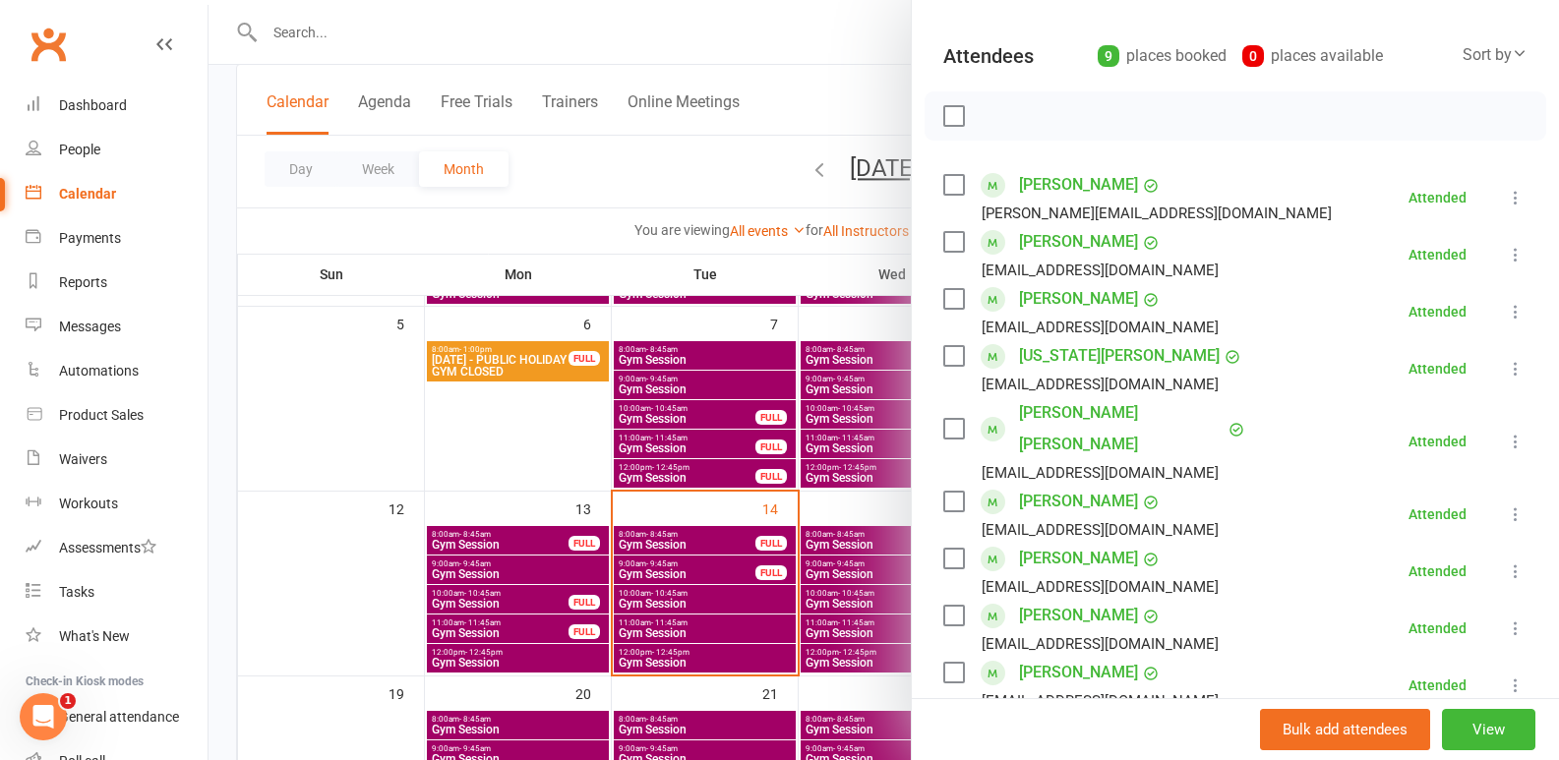
scroll to position [295, 0]
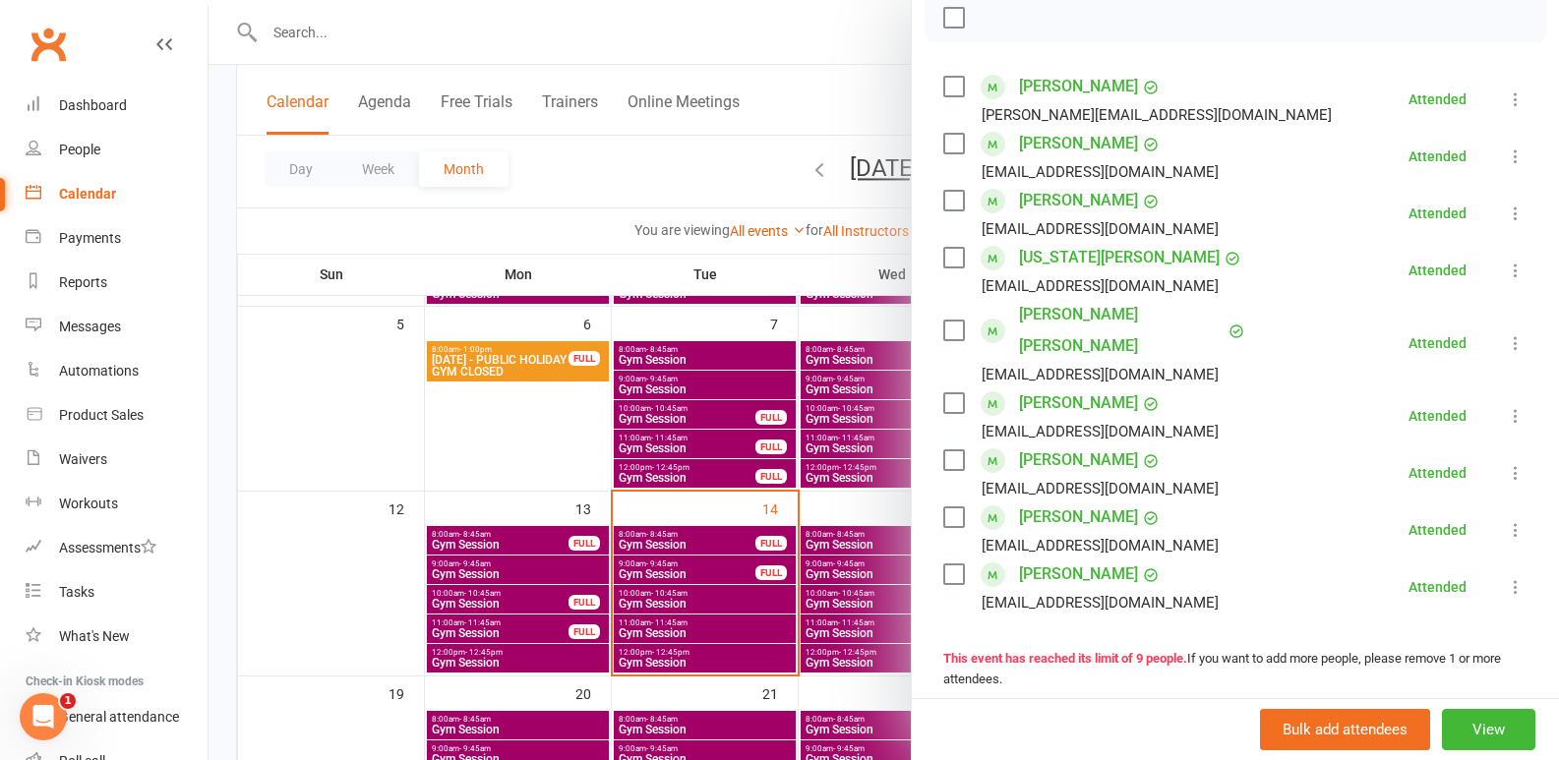
click at [1506, 406] on icon at bounding box center [1516, 416] width 20 height 20
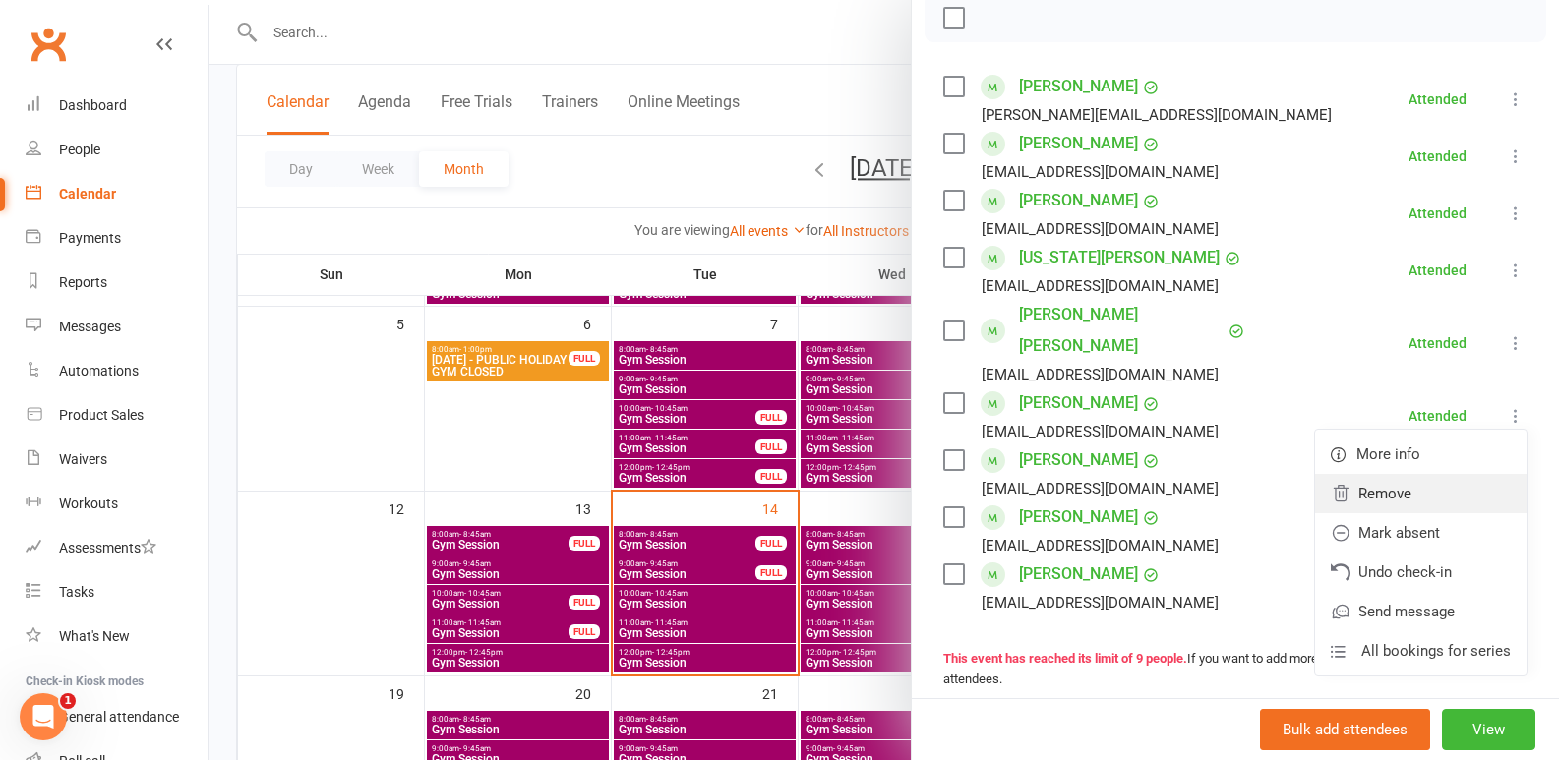
click at [1423, 474] on link "Remove" at bounding box center [1421, 493] width 212 height 39
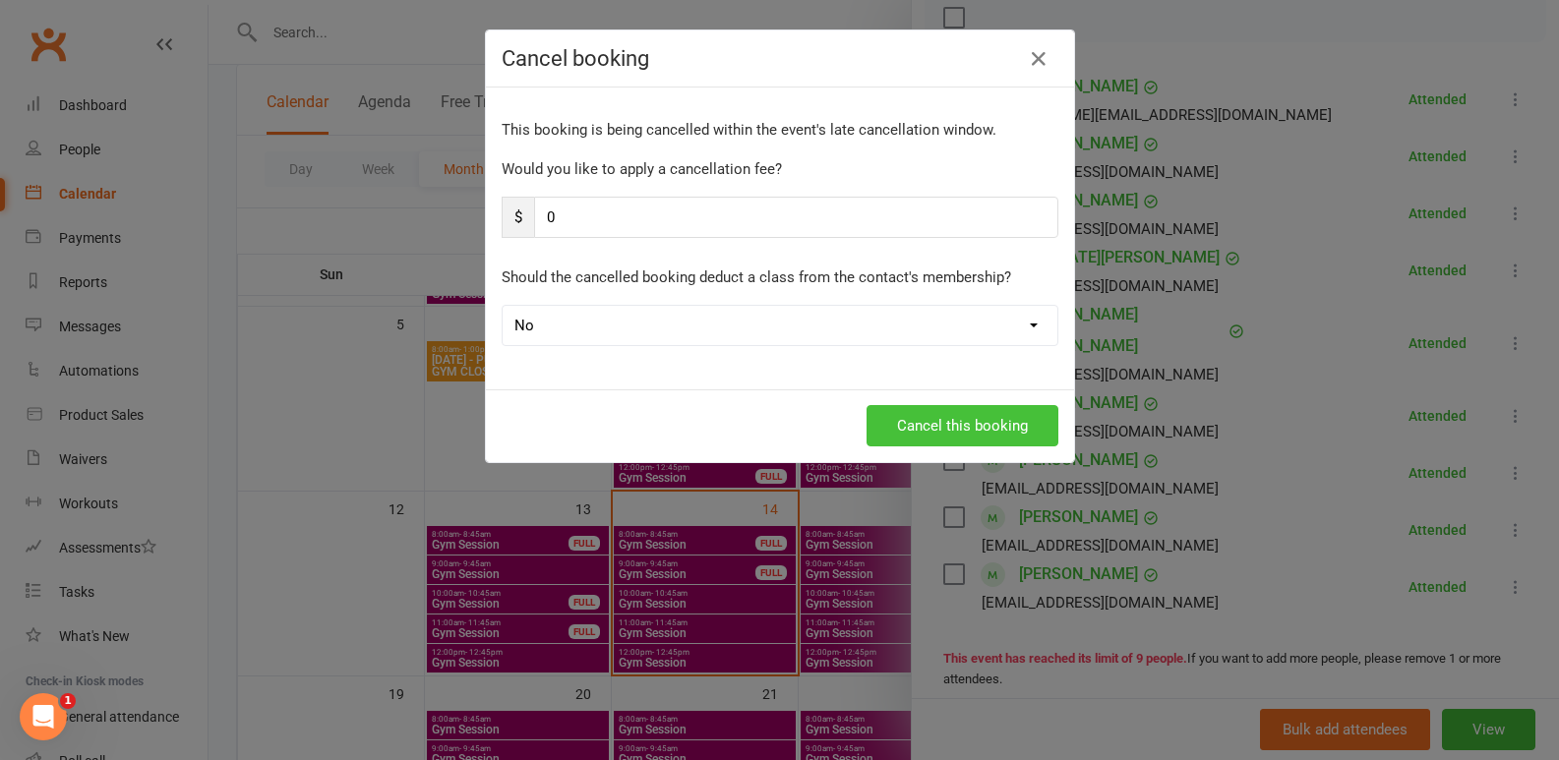
click at [930, 432] on button "Cancel this booking" at bounding box center [963, 425] width 192 height 41
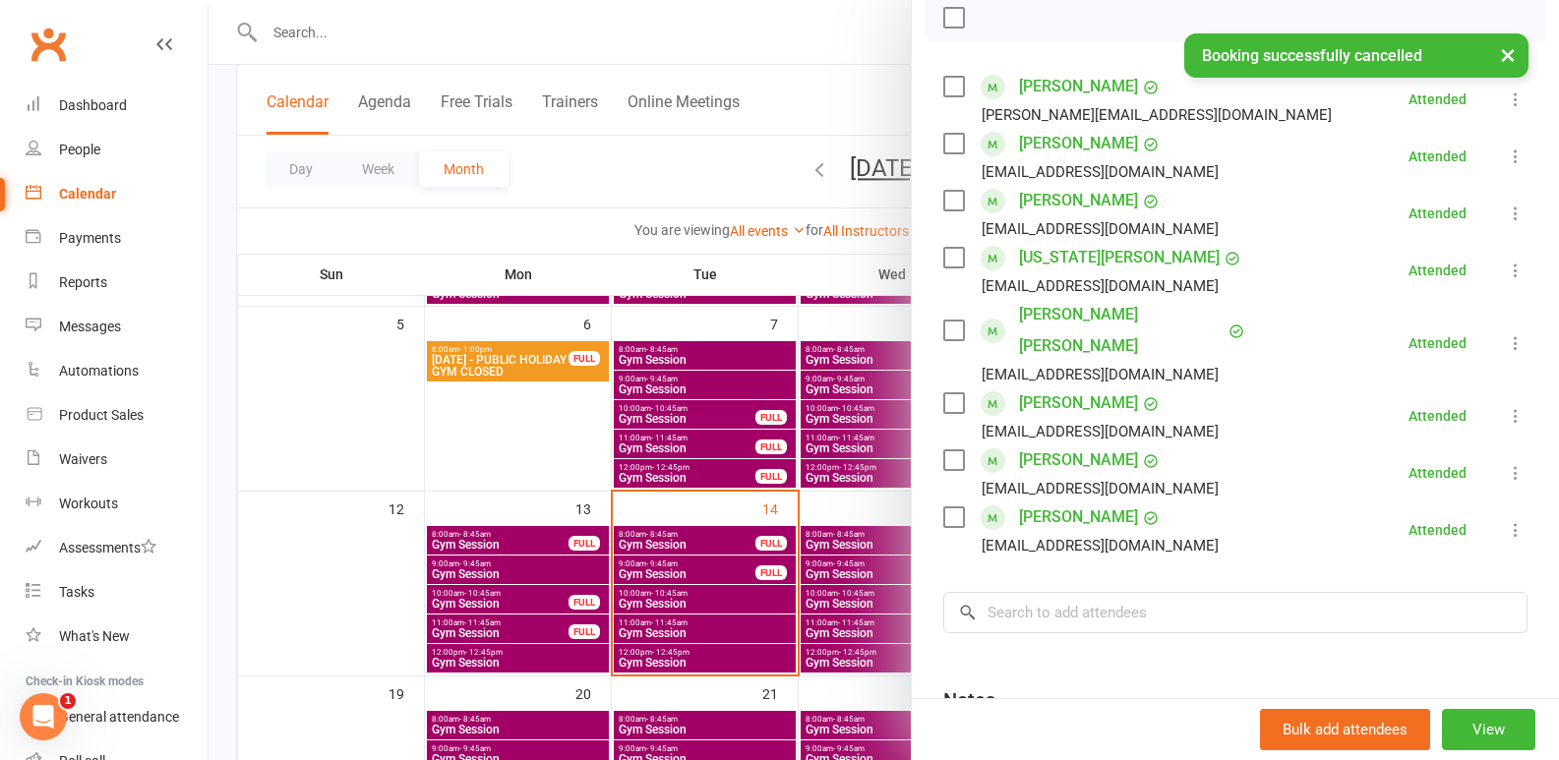
click at [721, 596] on div at bounding box center [884, 380] width 1351 height 760
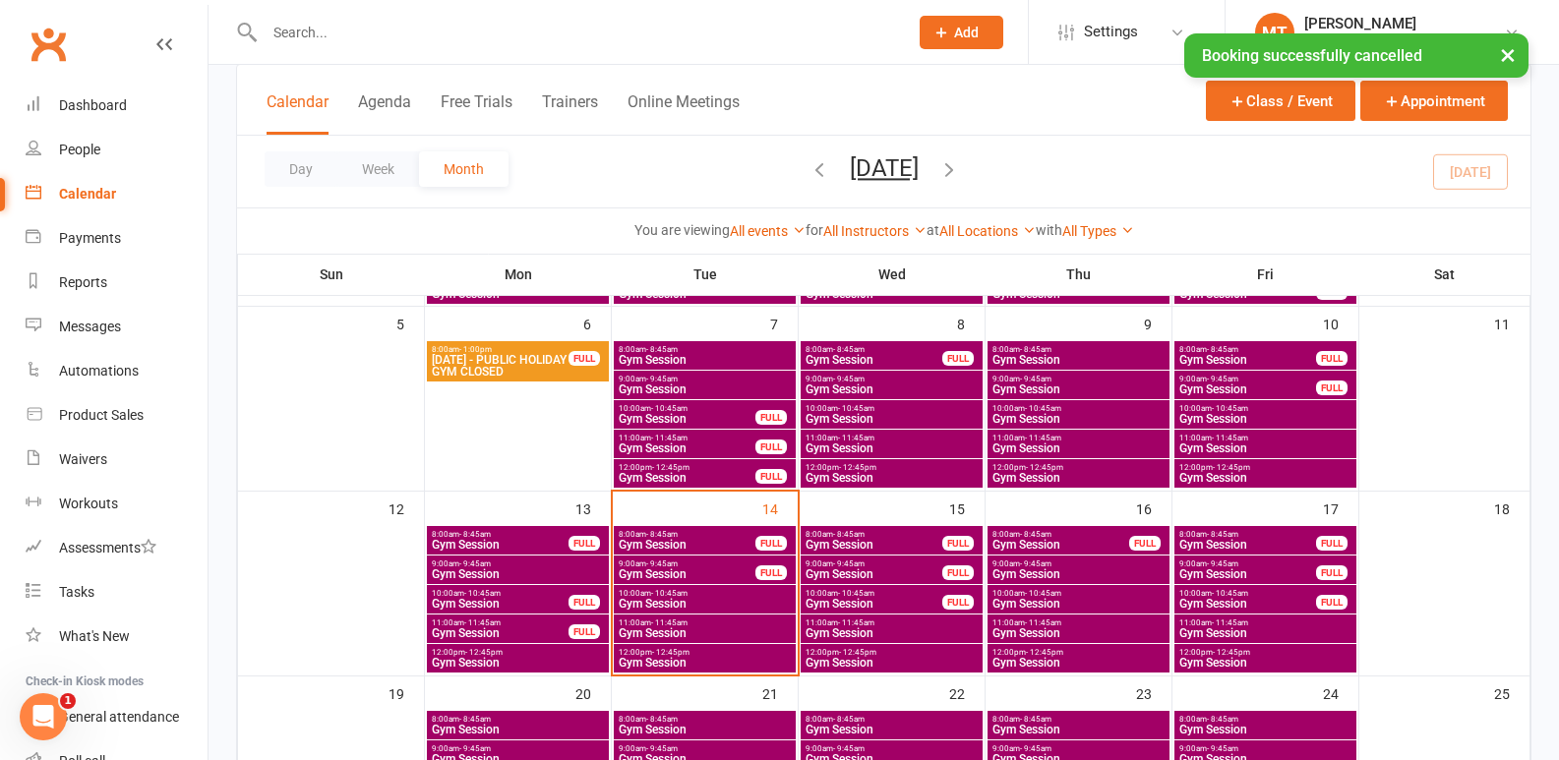
click at [723, 599] on span "Gym Session" at bounding box center [705, 604] width 174 height 12
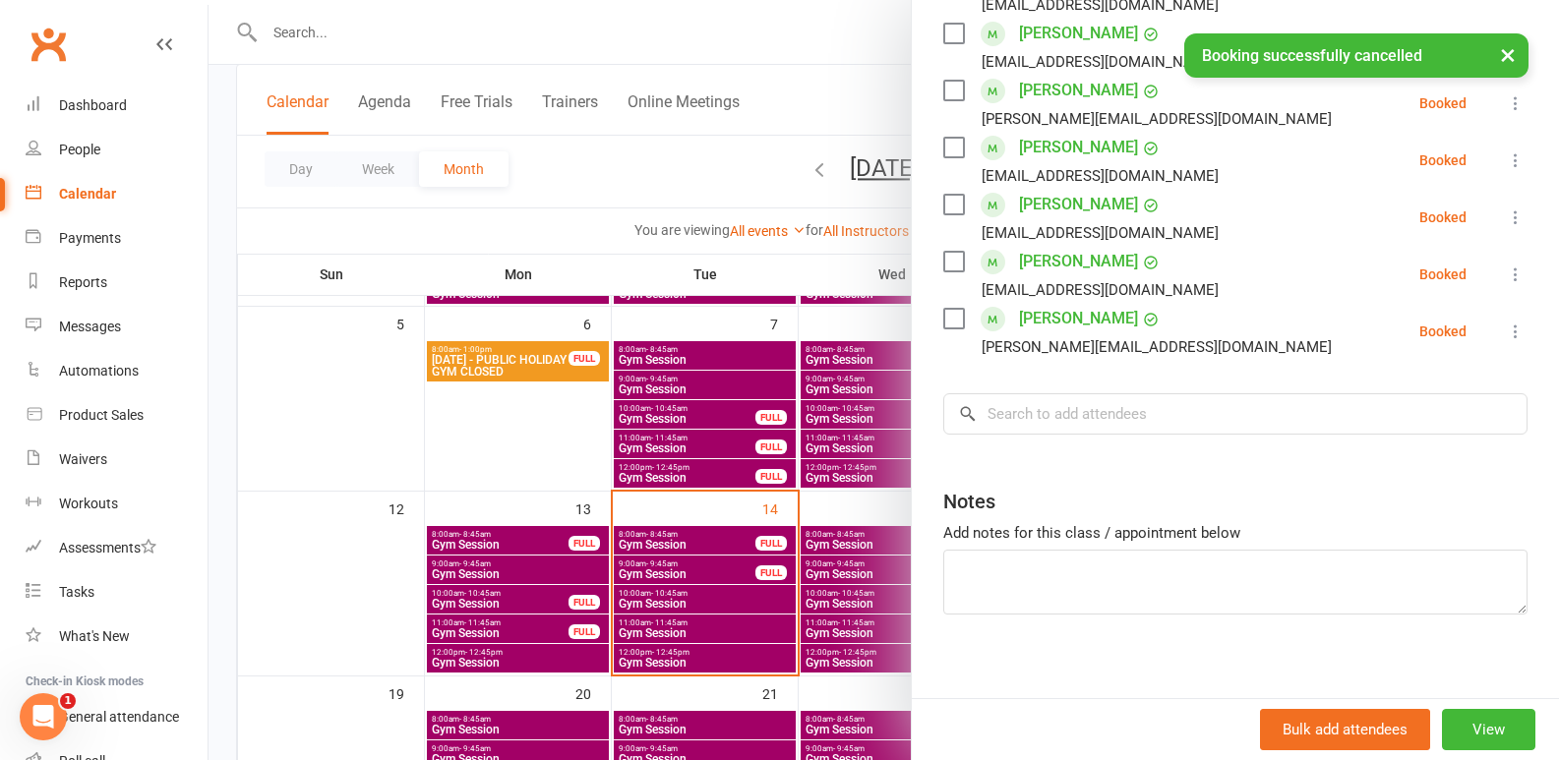
scroll to position [534, 0]
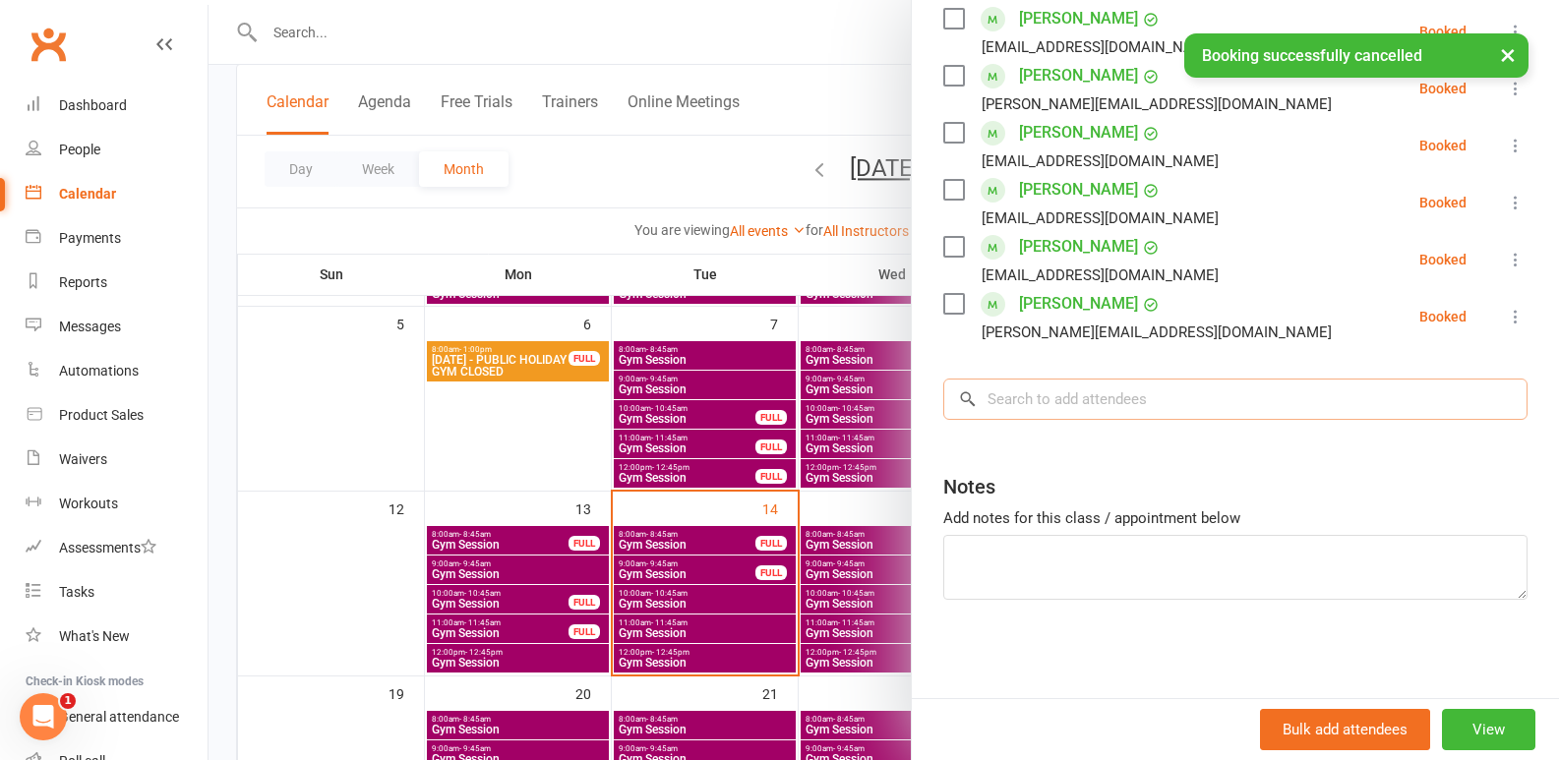
click at [1206, 420] on input "search" at bounding box center [1235, 399] width 584 height 41
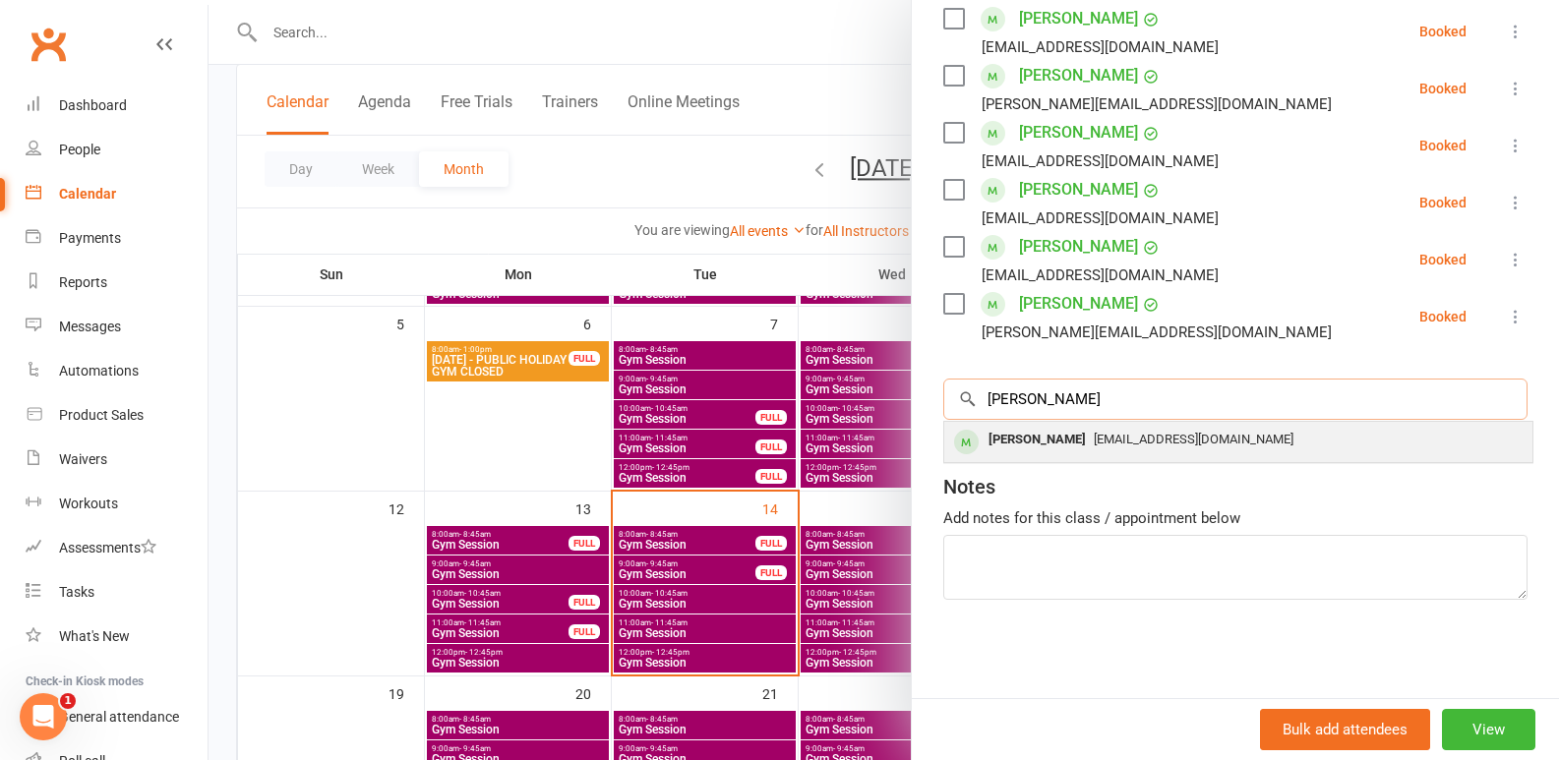
type input "timothy"
click at [1206, 429] on div "laurencetim1@gmail.com" at bounding box center [1238, 440] width 573 height 29
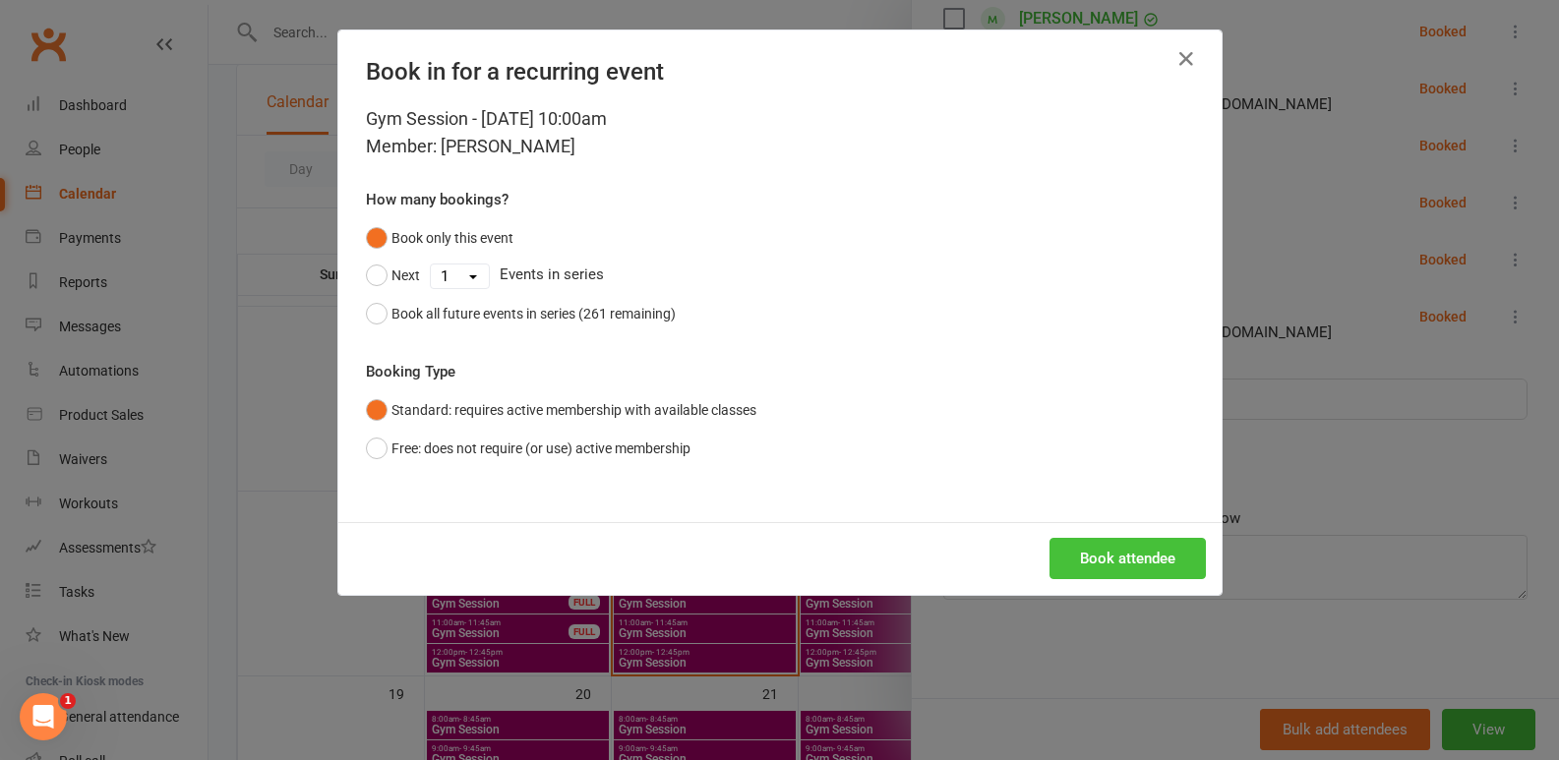
click at [1150, 546] on button "Book attendee" at bounding box center [1128, 558] width 156 height 41
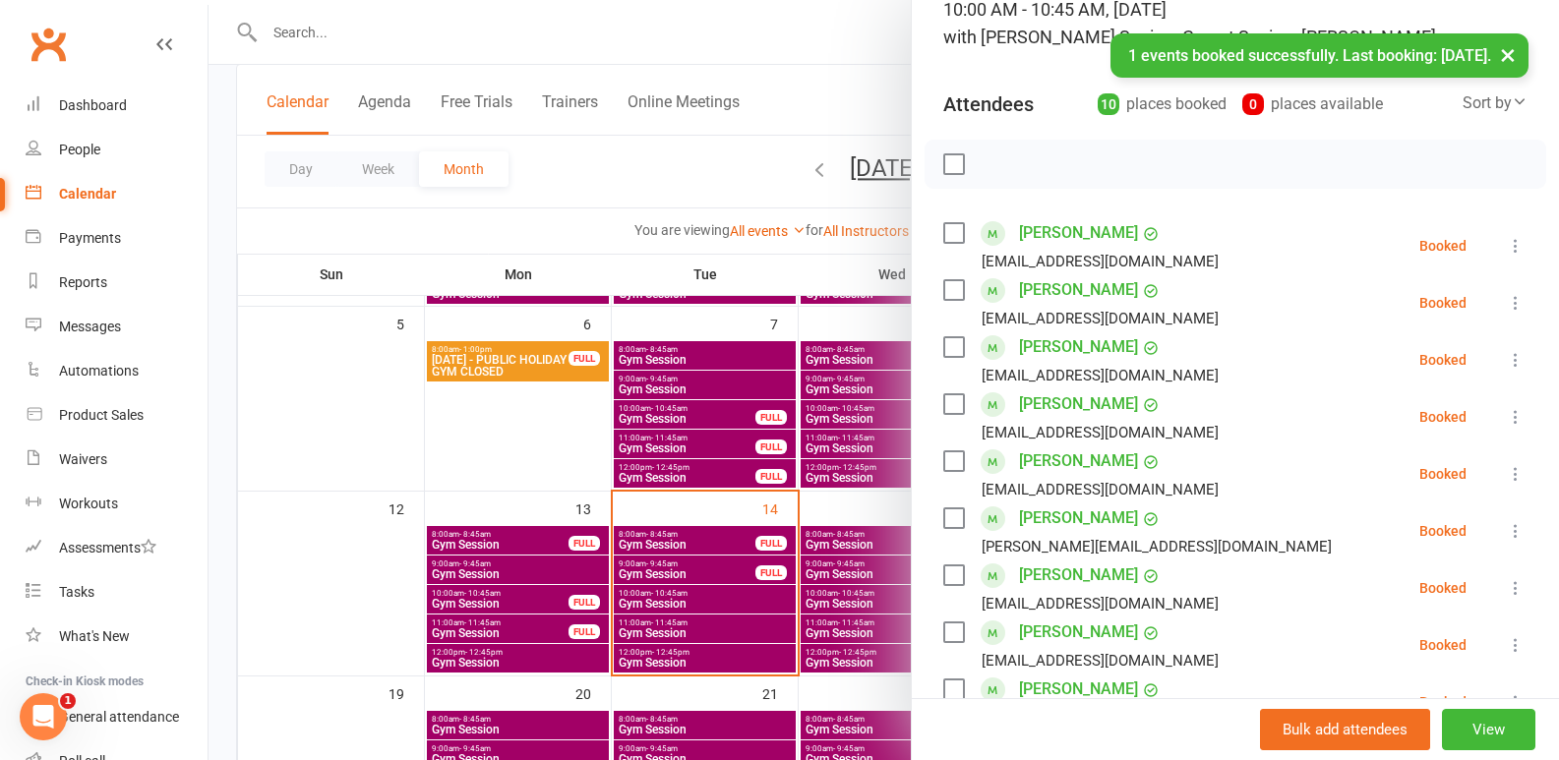
scroll to position [141, 0]
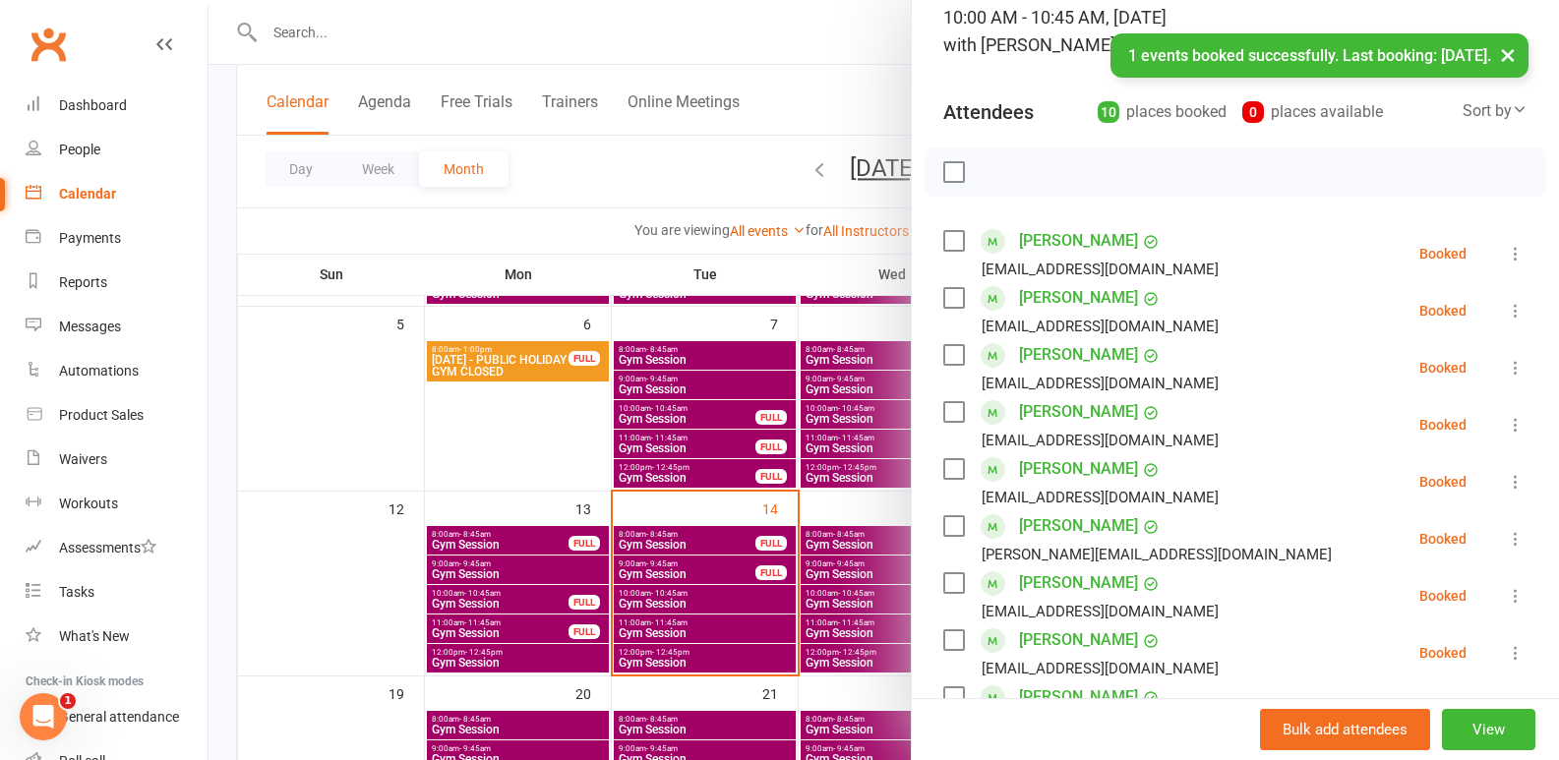
click at [1499, 425] on div "Class kiosk mode Roll call 10:00 AM - 10:45 AM, Tuesday, October, 14, 2025 with…" at bounding box center [1235, 616] width 647 height 1347
click at [1506, 425] on icon at bounding box center [1516, 425] width 20 height 20
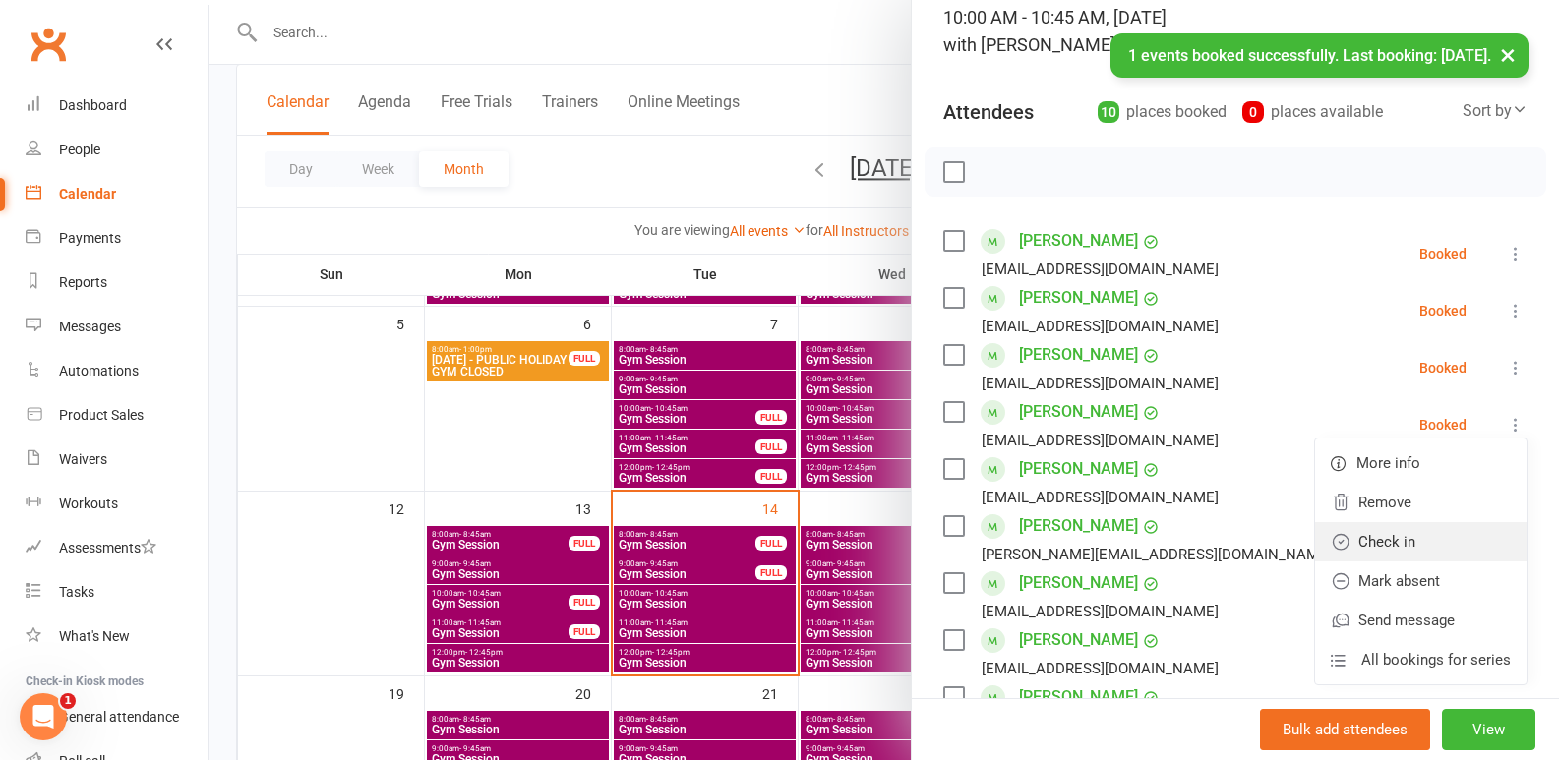
click at [1444, 546] on link "Check in" at bounding box center [1421, 541] width 212 height 39
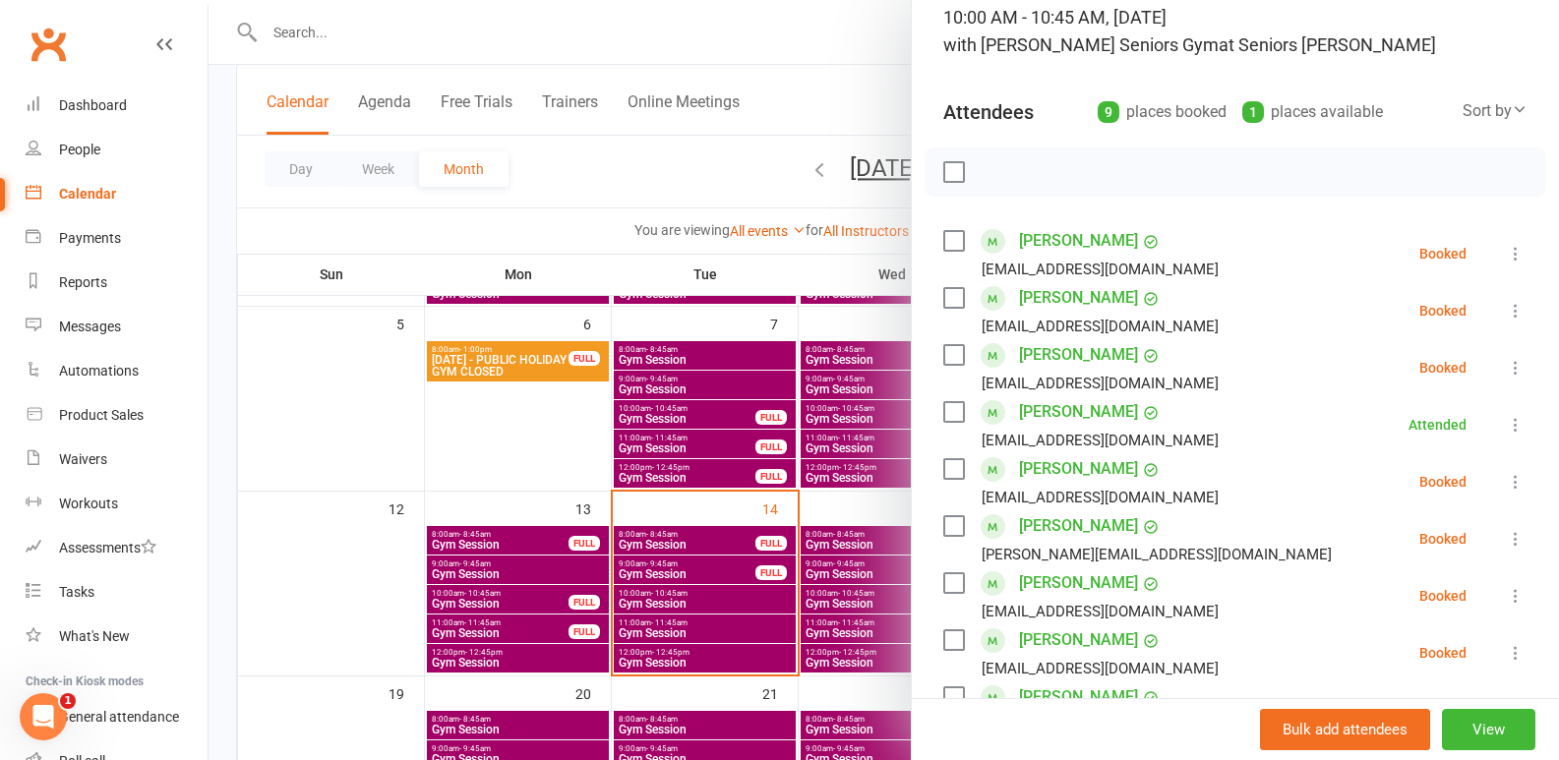
click at [350, 484] on div at bounding box center [884, 380] width 1351 height 760
